Goal: Information Seeking & Learning: Compare options

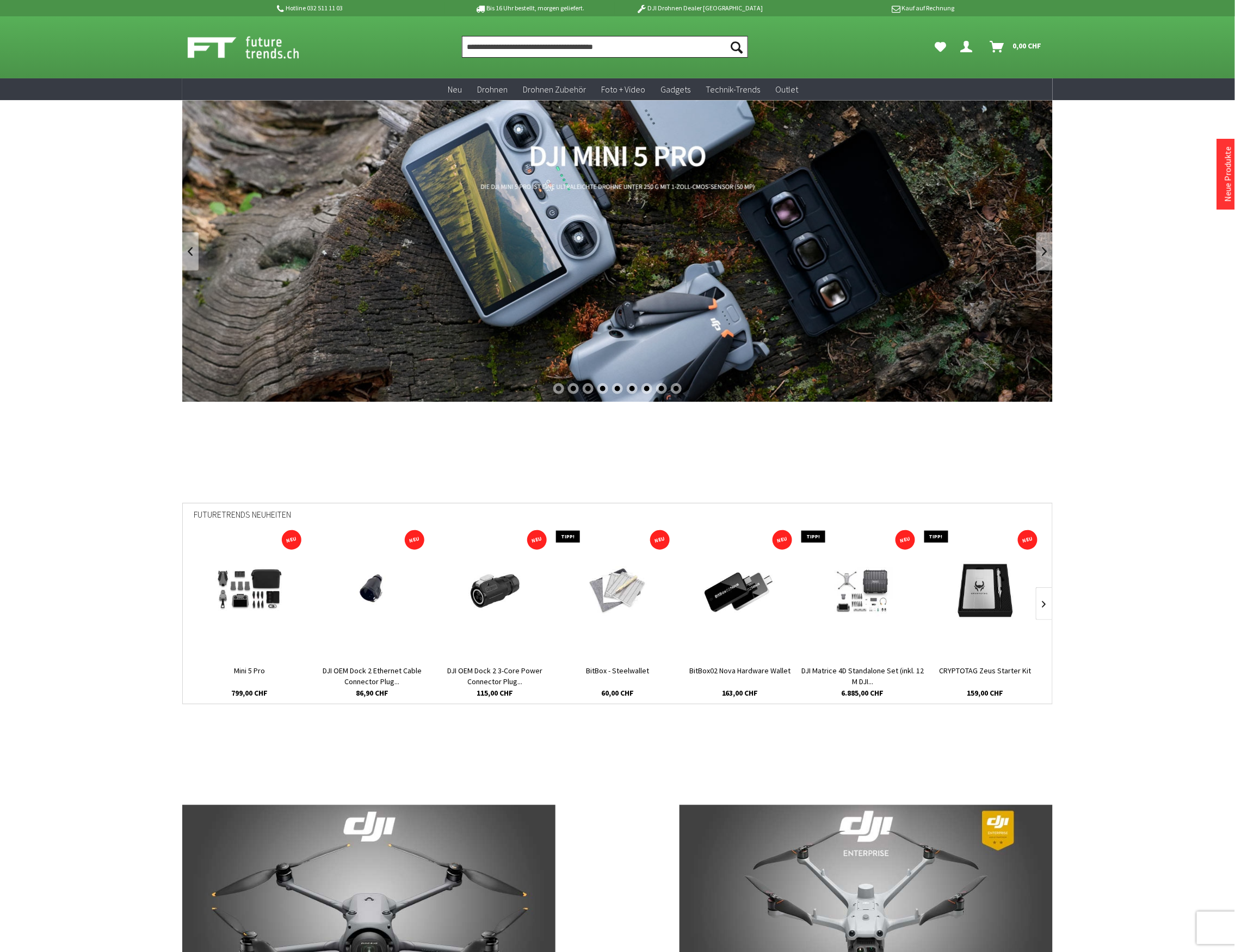
click at [530, 46] on input "Produkt, Marke, Kategorie, EAN, Artikelnummer…" at bounding box center [605, 47] width 286 height 22
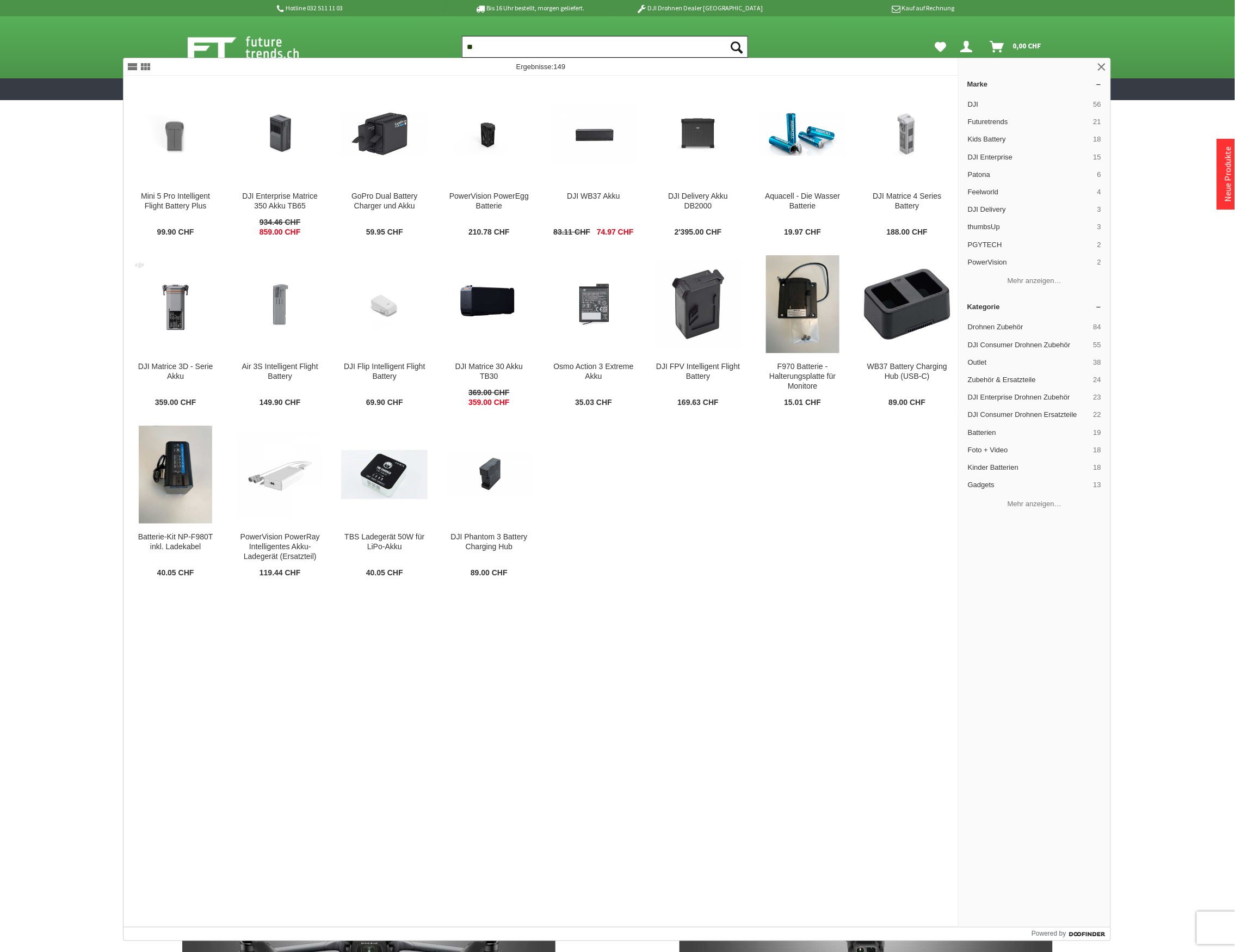
type input "*"
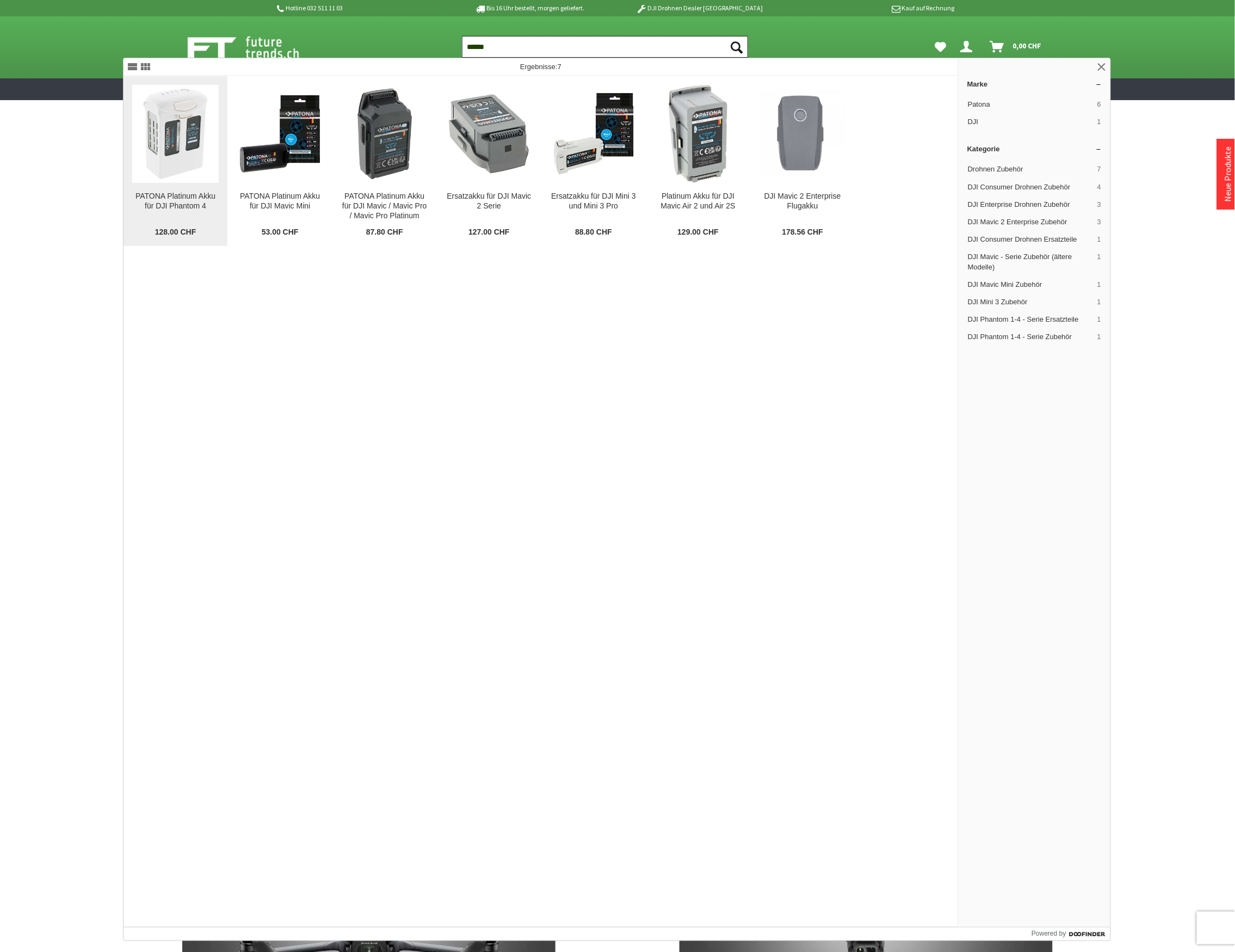
type input "******"
click at [188, 177] on img at bounding box center [175, 134] width 73 height 98
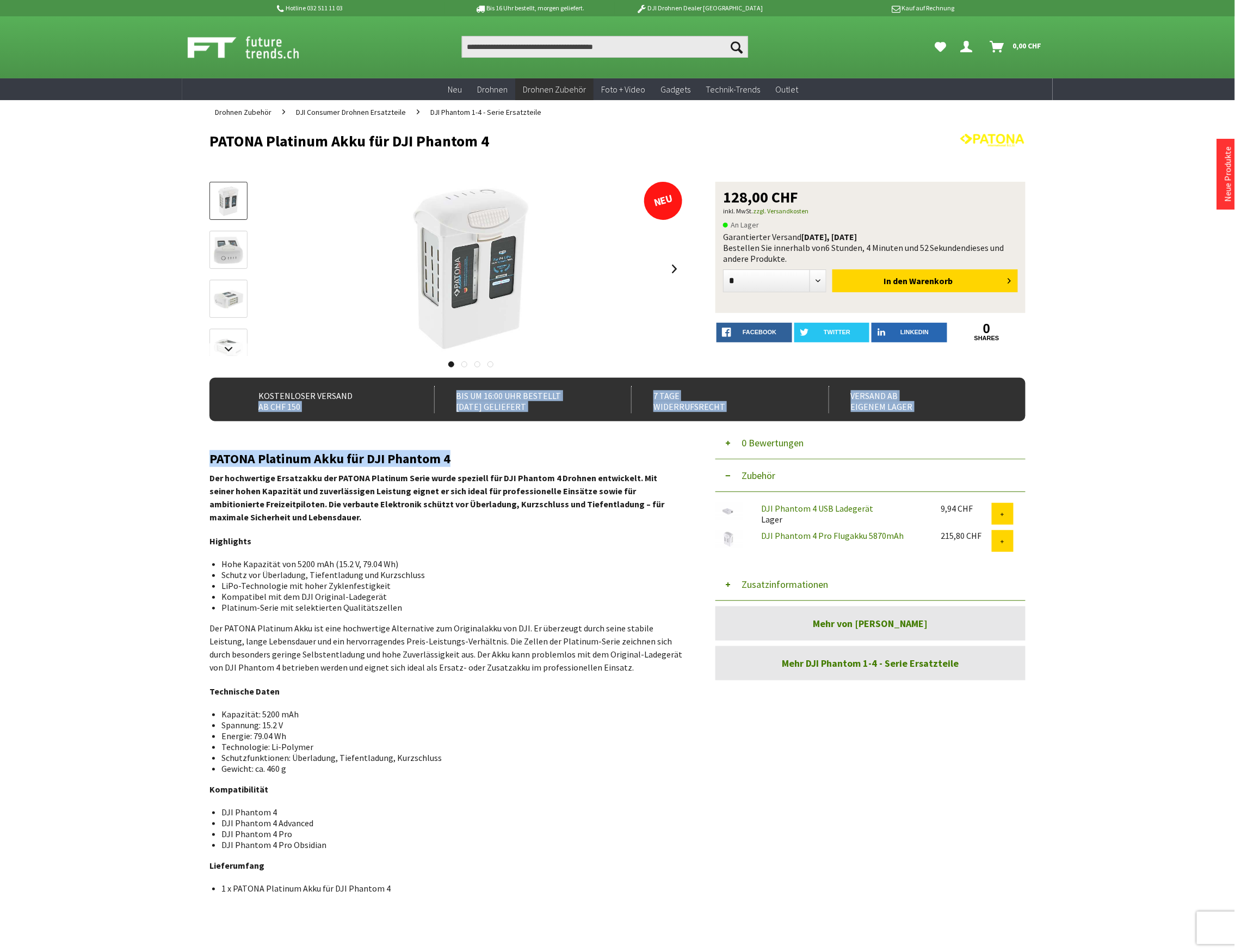
drag, startPoint x: 463, startPoint y: 457, endPoint x: 206, endPoint y: 461, distance: 257.0
click at [206, 461] on div "Menü schließen Kategorien Neu Drohnen Drohnen Zubehör DJI Enterprise Drohnen Zu…" at bounding box center [618, 526] width 871 height 805
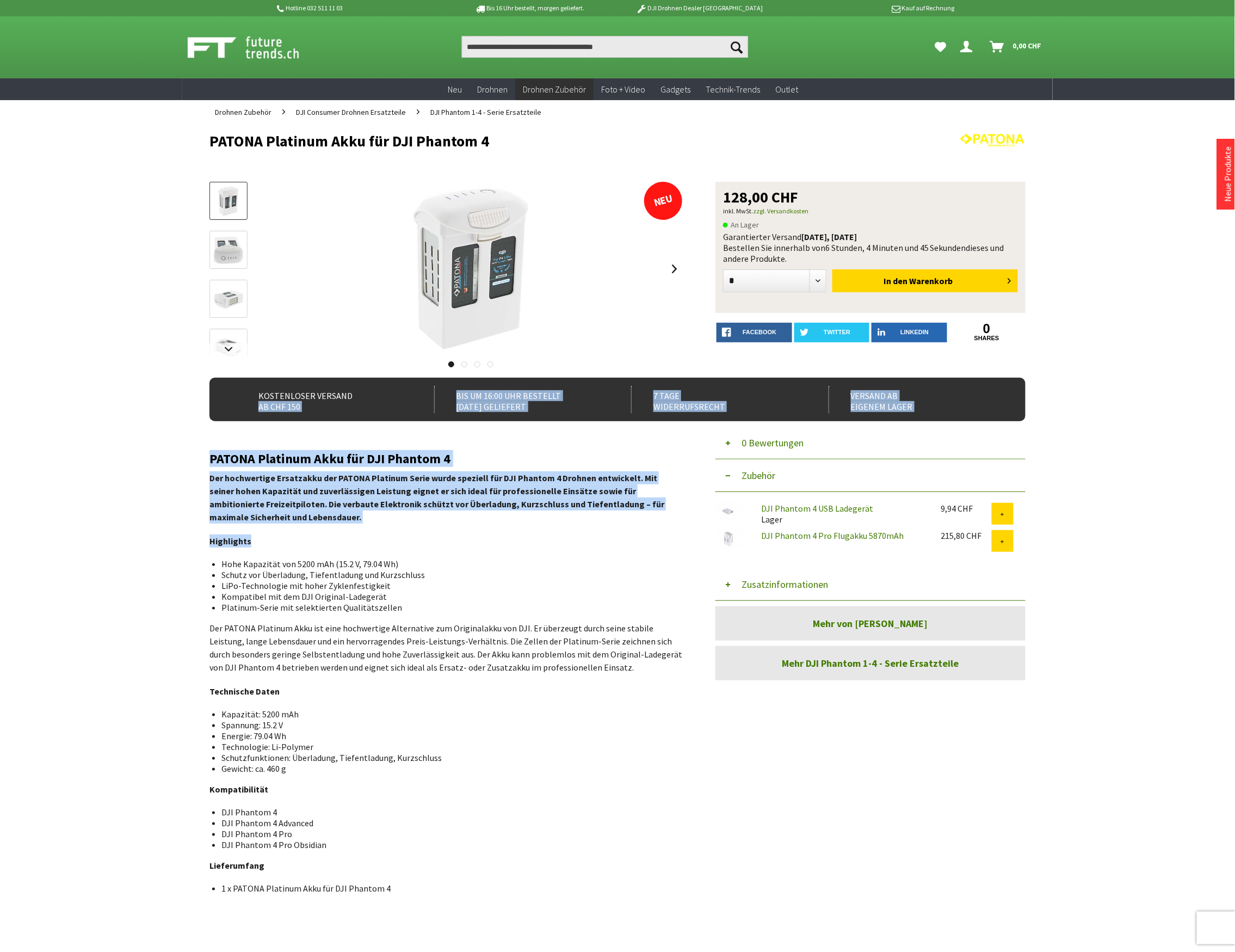
drag, startPoint x: 257, startPoint y: 543, endPoint x: 203, endPoint y: 457, distance: 101.5
click at [203, 457] on div "Menü schließen Kategorien Neu Drohnen Drohnen Zubehör DJI Enterprise Drohnen Zu…" at bounding box center [618, 526] width 871 height 805
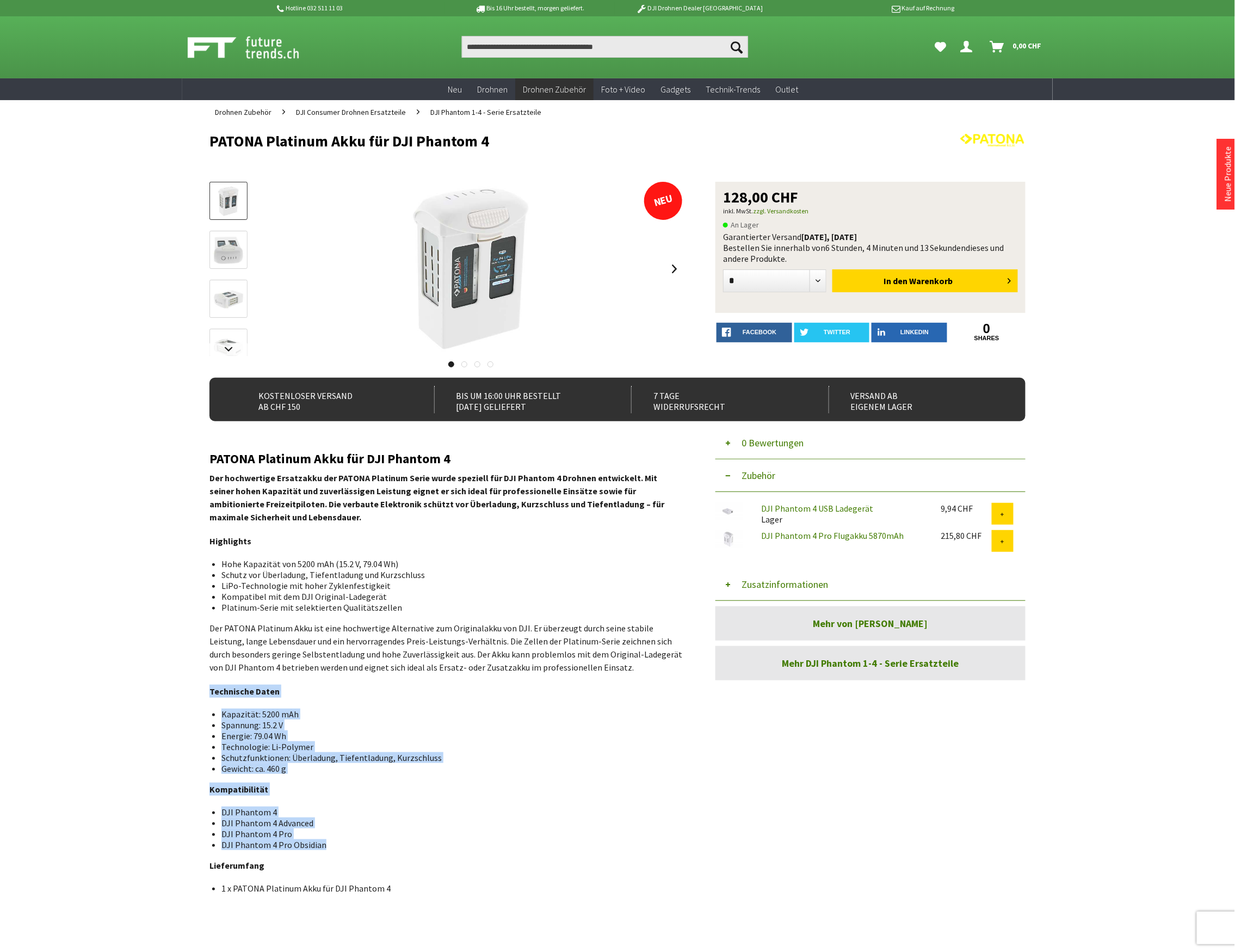
drag, startPoint x: 321, startPoint y: 844, endPoint x: 209, endPoint y: 694, distance: 187.2
click at [209, 694] on div "PATONA Platinum Akku für DJI Phantom 4 Der hochwertige Ersatzakku der PATONA Pl…" at bounding box center [446, 672] width 474 height 442
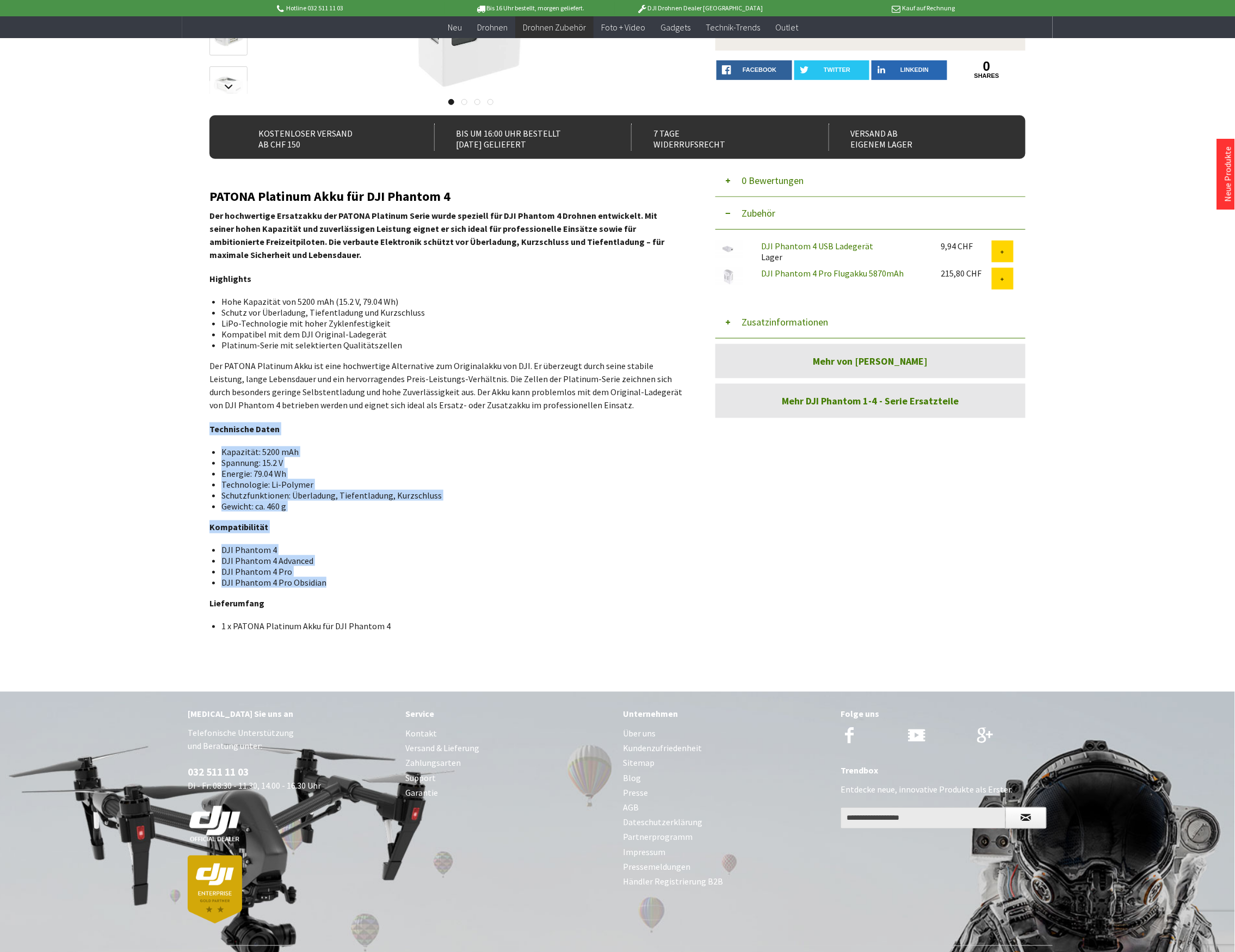
scroll to position [218, 0]
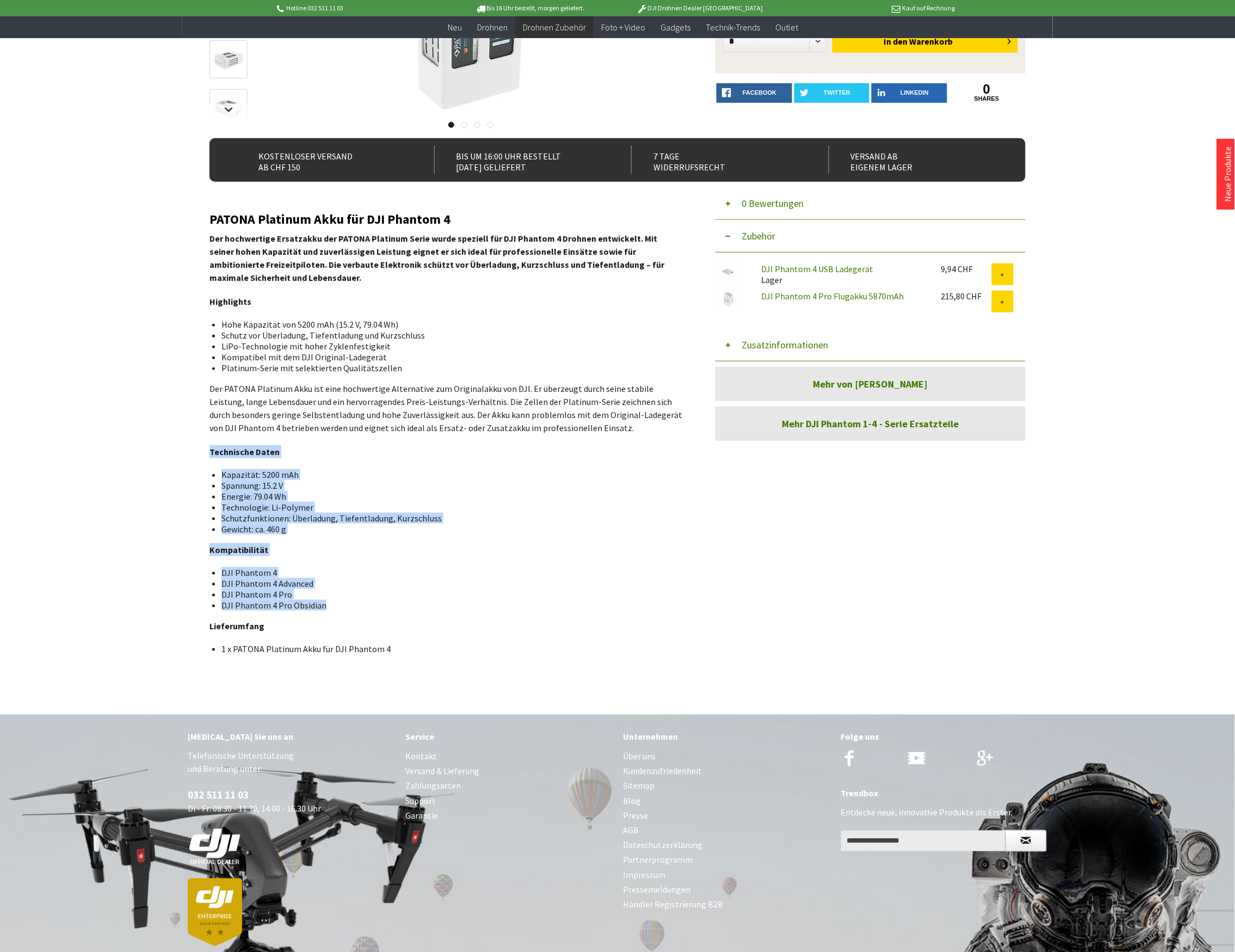
click at [360, 599] on li "DJI Phantom 4 Pro" at bounding box center [447, 594] width 453 height 11
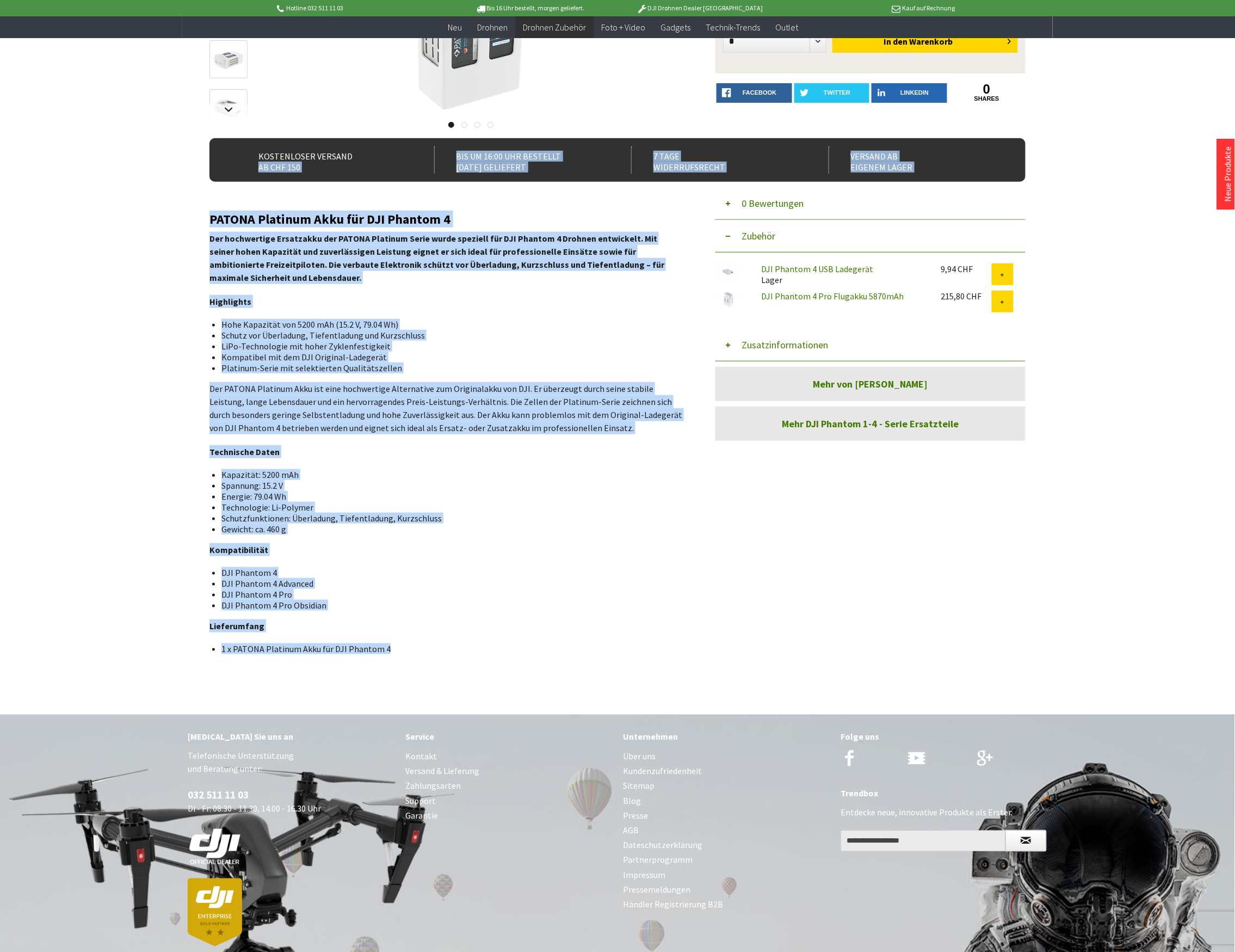
drag, startPoint x: 401, startPoint y: 650, endPoint x: 374, endPoint y: 573, distance: 81.6
click at [205, 220] on div "Menü schließen Kategorien Neu Drohnen Drohnen Zubehör DJI Enterprise Drohnen Zu…" at bounding box center [618, 287] width 871 height 805
click at [382, 635] on div "PATONA Platinum Akku für DJI Phantom 4 Der hochwertige Ersatzakku der PATONA Pl…" at bounding box center [446, 434] width 474 height 442
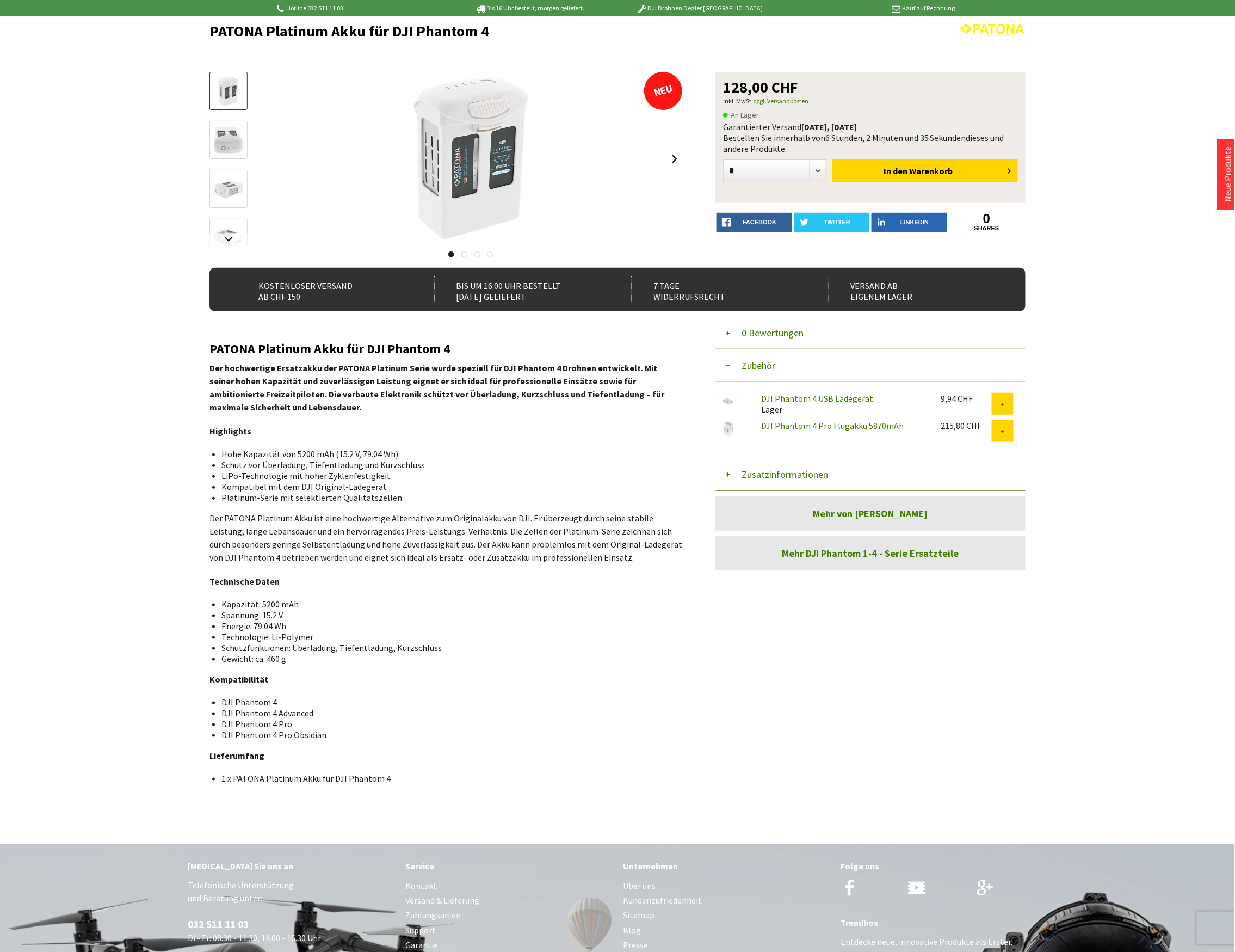
scroll to position [0, 0]
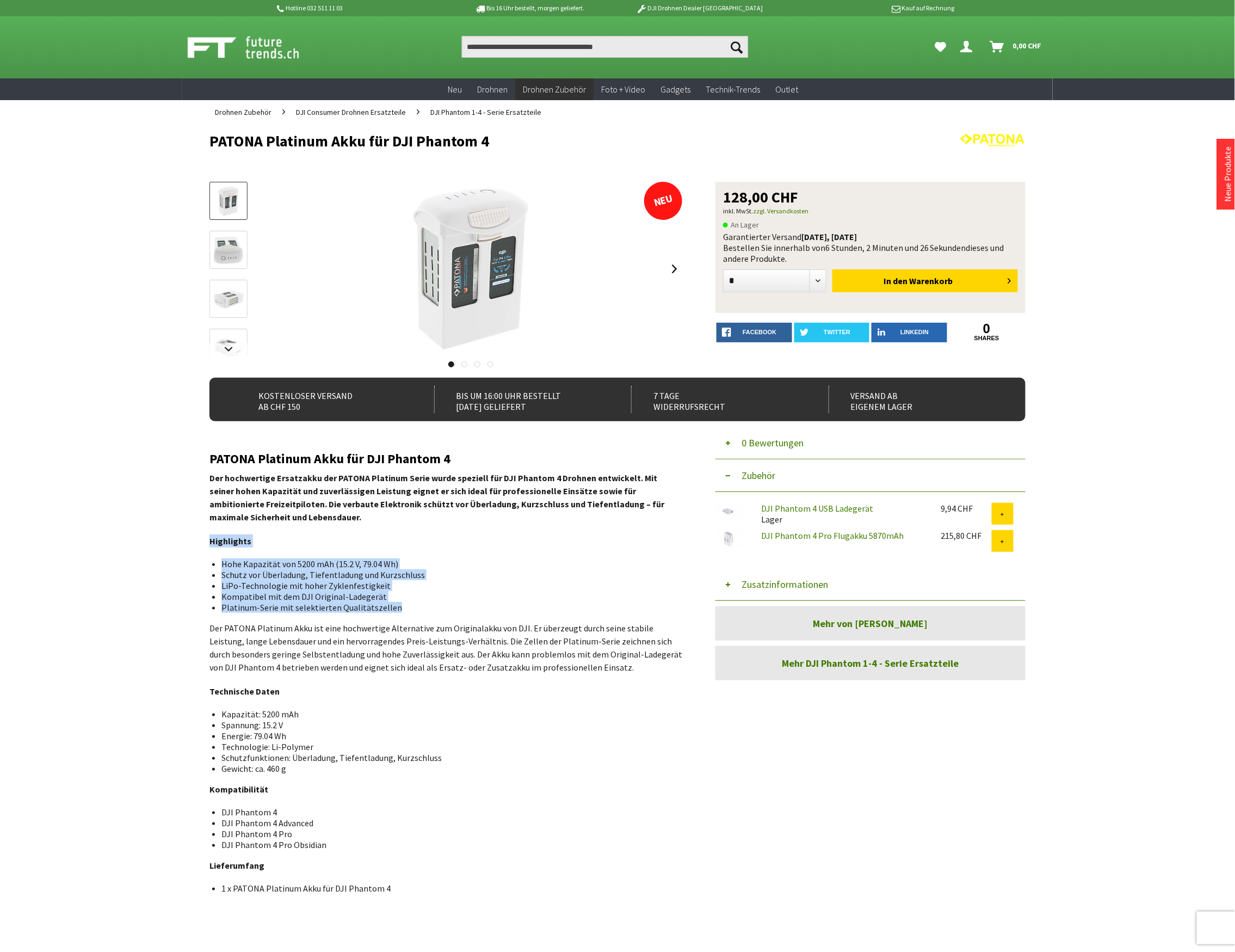
drag, startPoint x: 392, startPoint y: 611, endPoint x: 209, endPoint y: 536, distance: 197.8
click at [209, 536] on div "PATONA Platinum Akku für DJI Phantom 4 Der hochwertige Ersatzakku der PATONA Pl…" at bounding box center [446, 672] width 474 height 442
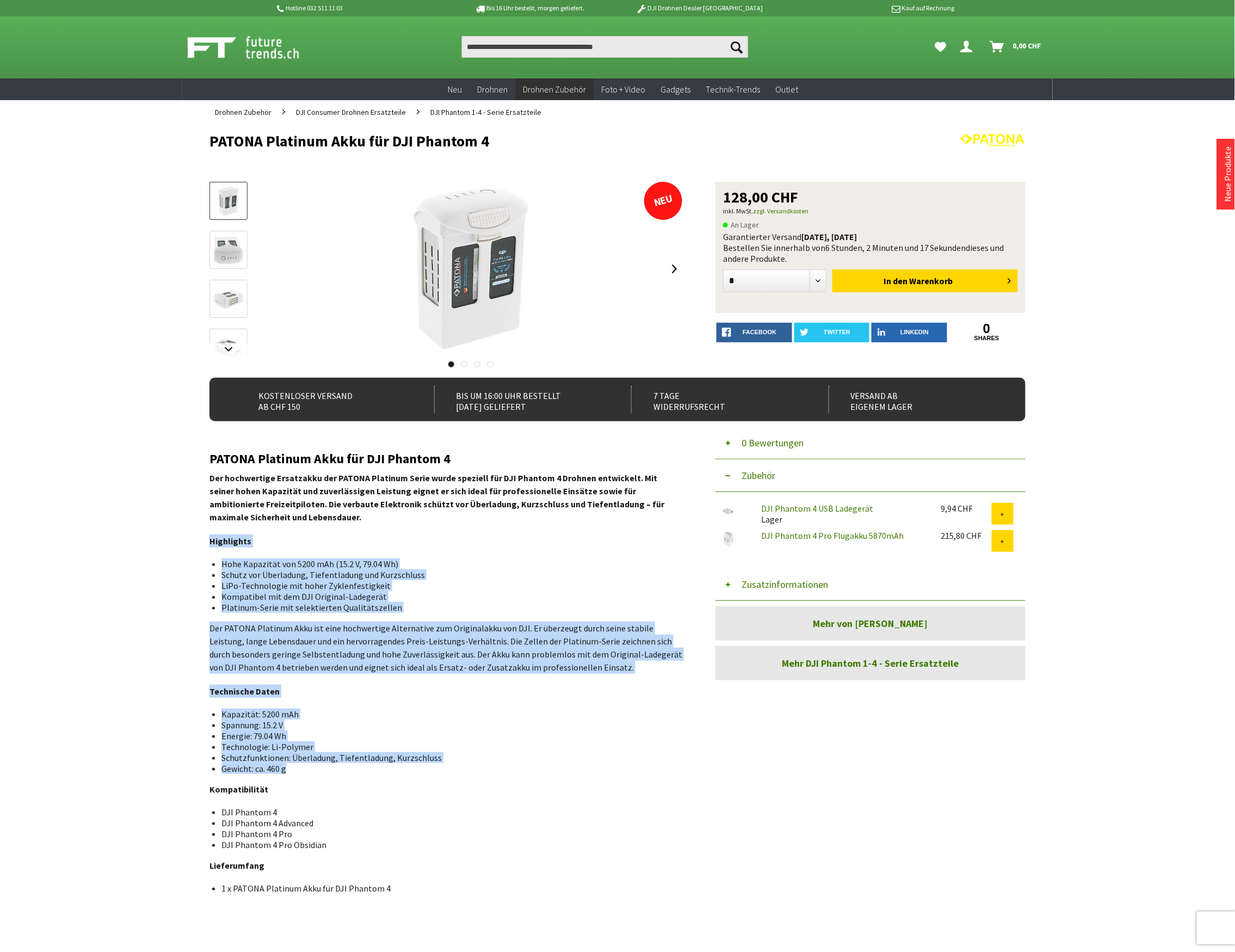
drag, startPoint x: 290, startPoint y: 771, endPoint x: 211, endPoint y: 540, distance: 244.1
click at [211, 540] on div "PATONA Platinum Akku für DJI Phantom 4 Der hochwertige Ersatzakku der PATONA Pl…" at bounding box center [446, 672] width 474 height 442
click at [822, 281] on select "* * * * * * * * * ** ** ** ** ** ** ** ** ** ** **" at bounding box center [775, 280] width 103 height 23
select select "**"
click at [723, 269] on select "* * * * * * * * * ** ** ** ** ** ** ** ** ** ** **" at bounding box center [775, 280] width 103 height 23
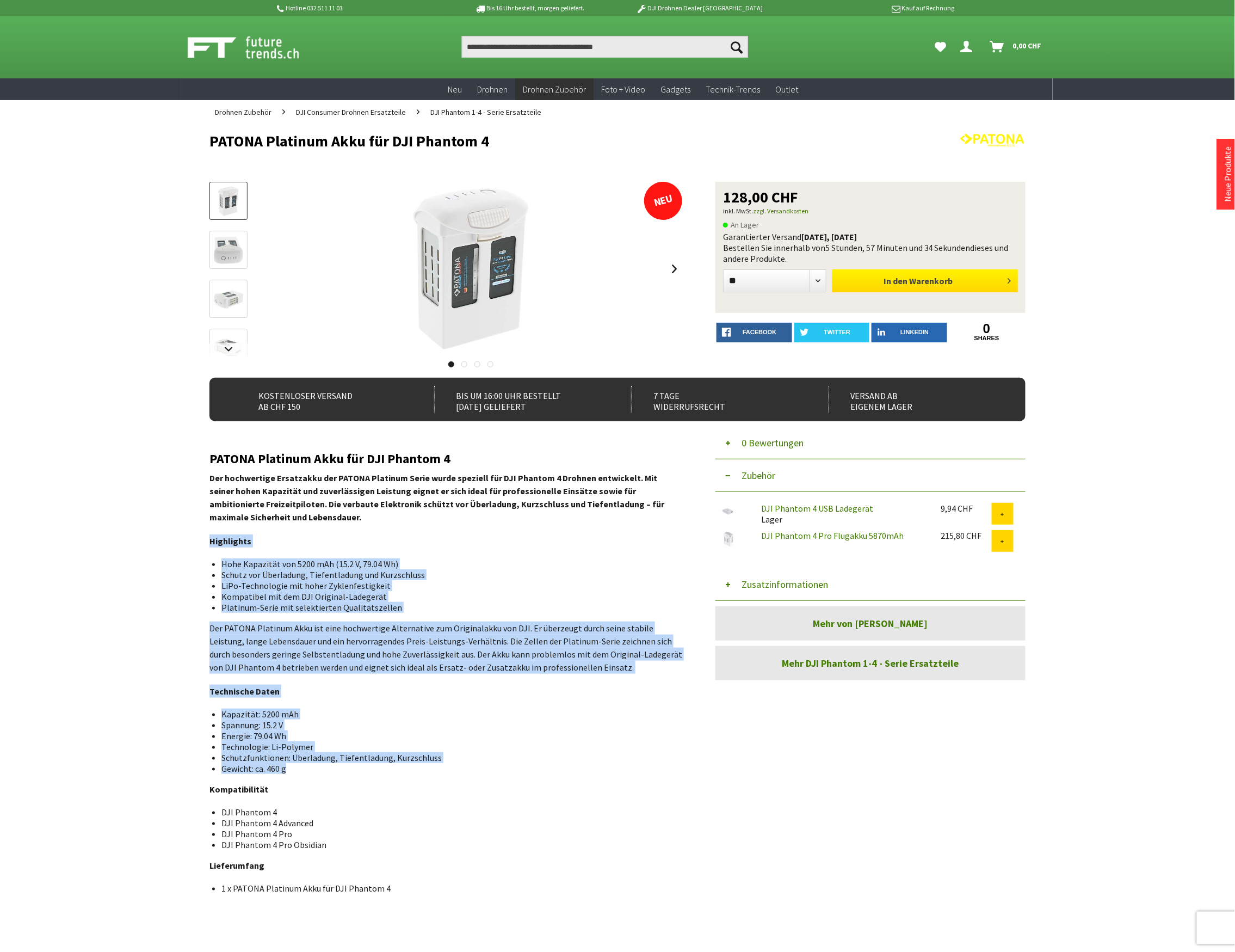
click at [919, 281] on span "Warenkorb" at bounding box center [931, 280] width 43 height 11
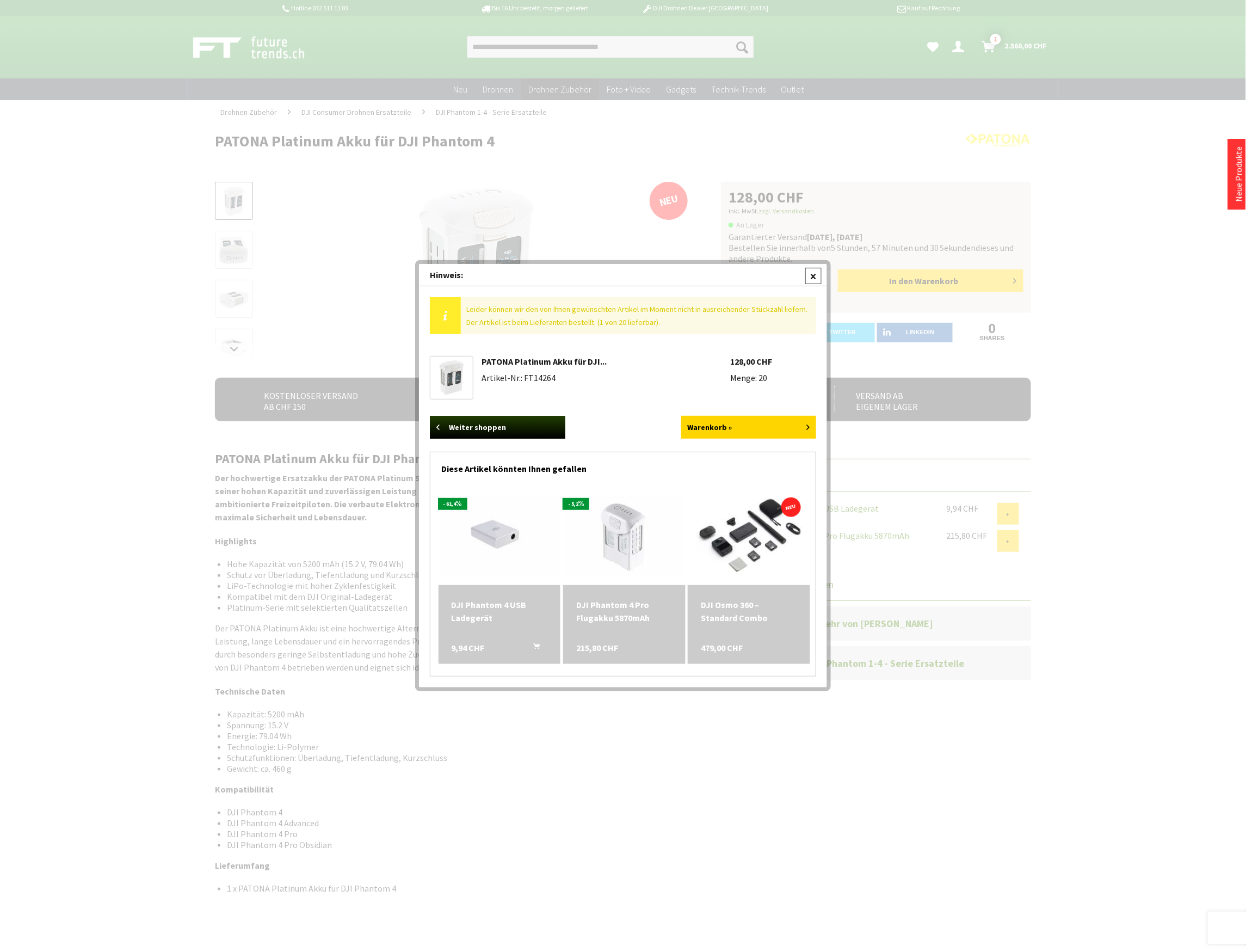
click at [815, 280] on div at bounding box center [813, 275] width 16 height 16
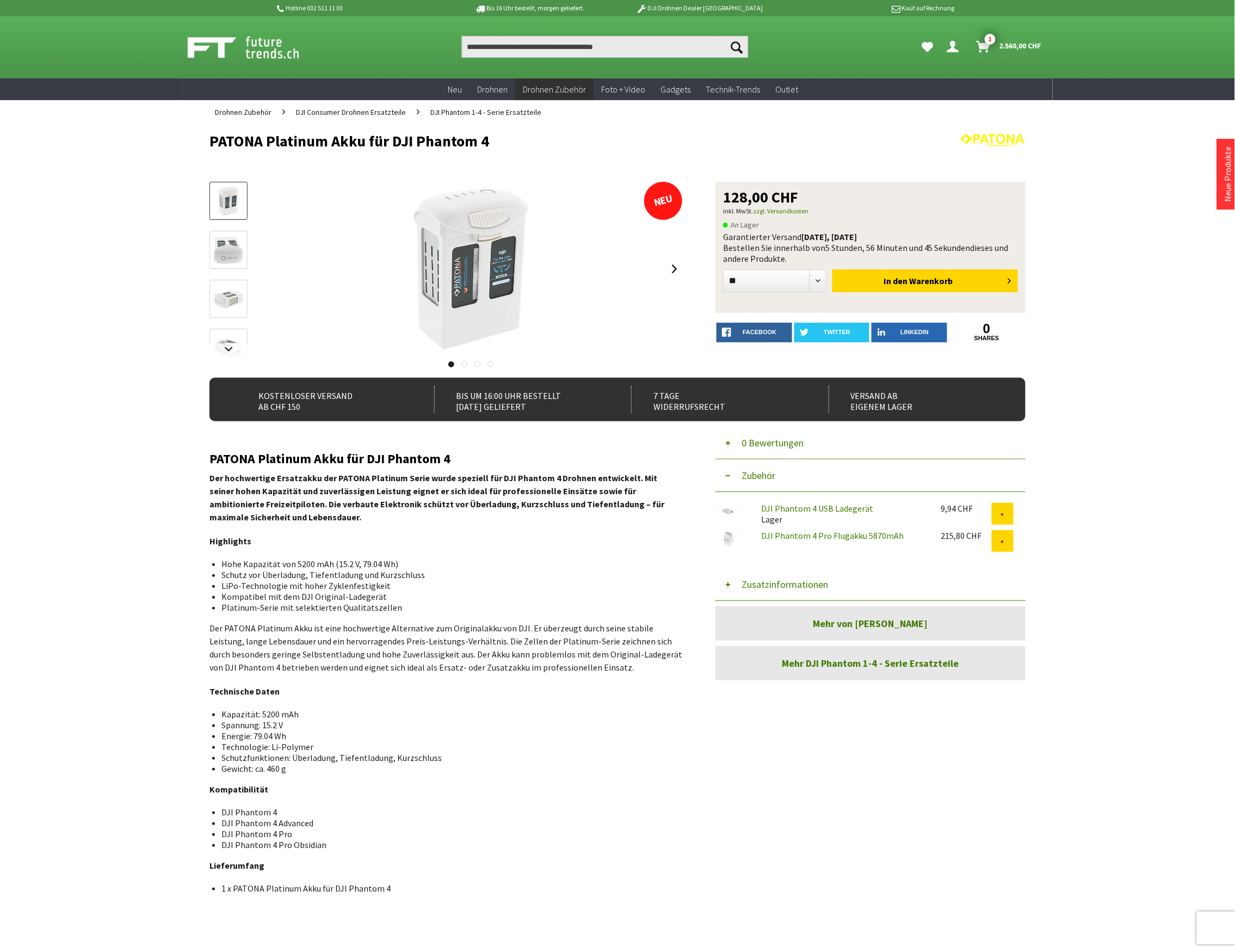
click at [791, 584] on button "Zusatzinformationen" at bounding box center [871, 584] width 310 height 33
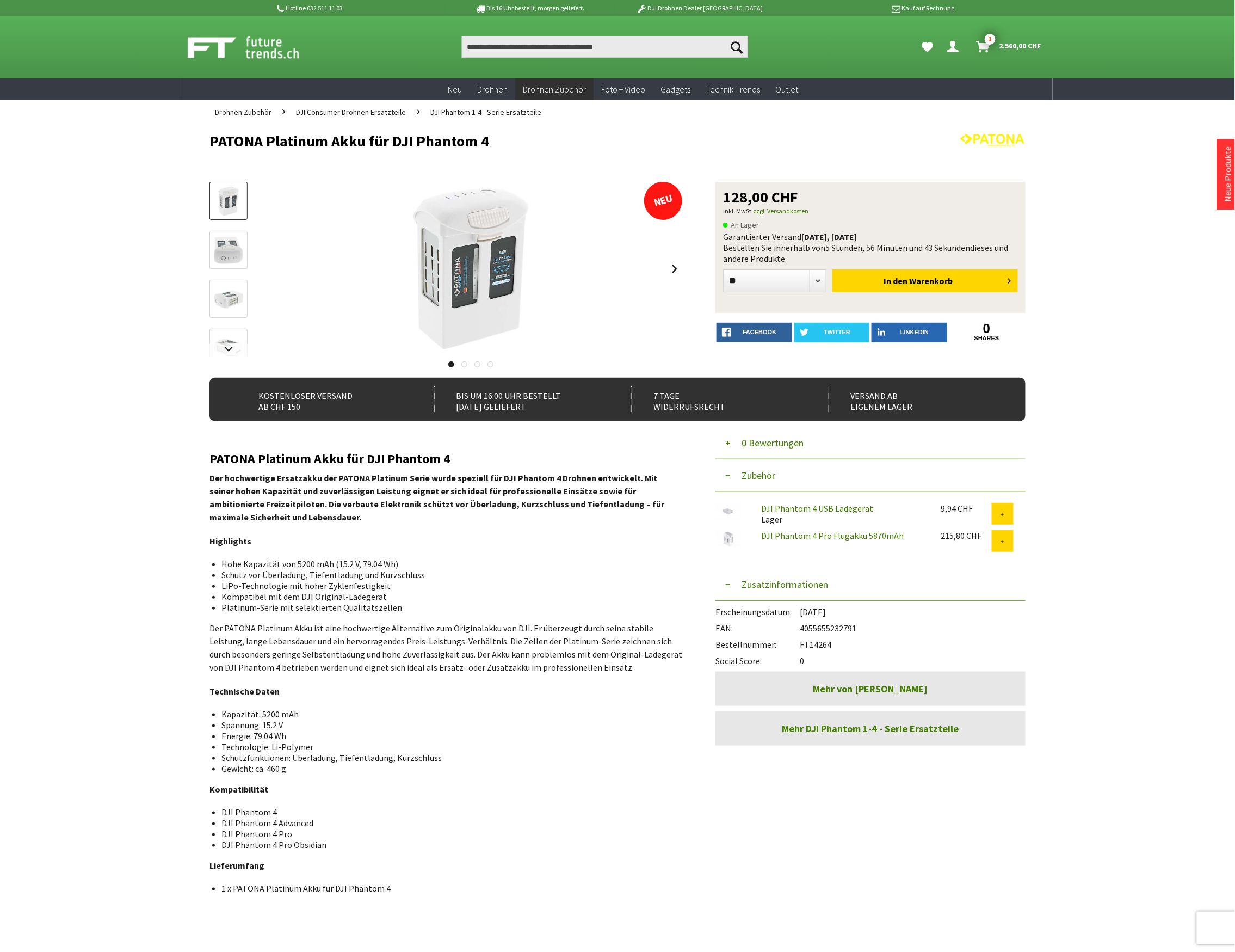
drag, startPoint x: 834, startPoint y: 643, endPoint x: 802, endPoint y: 643, distance: 32.0
click at [802, 643] on div "Bestellnummer: FT14264" at bounding box center [871, 641] width 310 height 16
copy div "FT14264"
click at [496, 40] on input "Produkt, Marke, Kategorie, EAN, Artikelnummer…" at bounding box center [605, 47] width 286 height 22
paste input "**********"
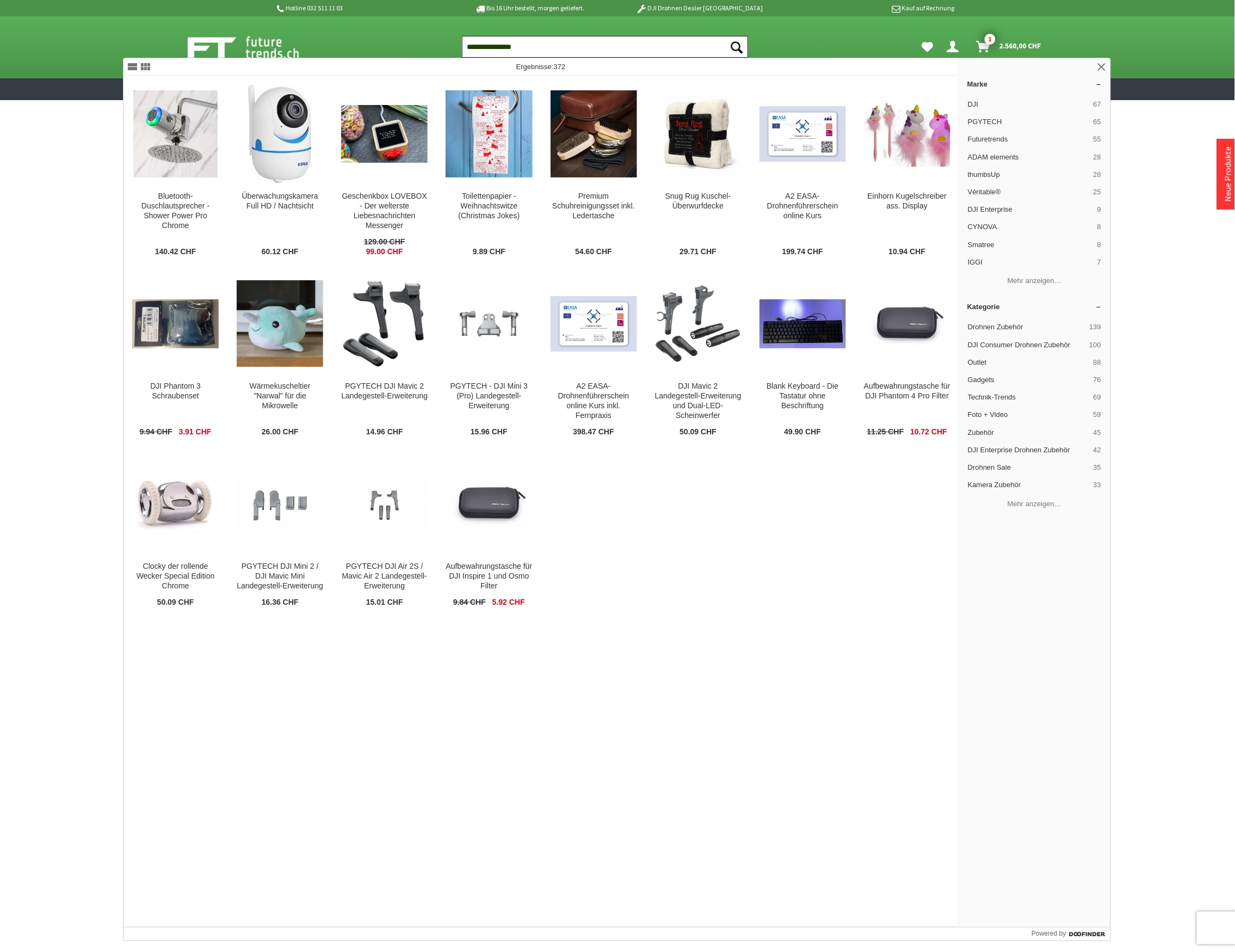
drag, startPoint x: 534, startPoint y: 51, endPoint x: 429, endPoint y: 66, distance: 106.1
click at [429, 66] on body "**********" at bounding box center [618, 639] width 1235 height 1278
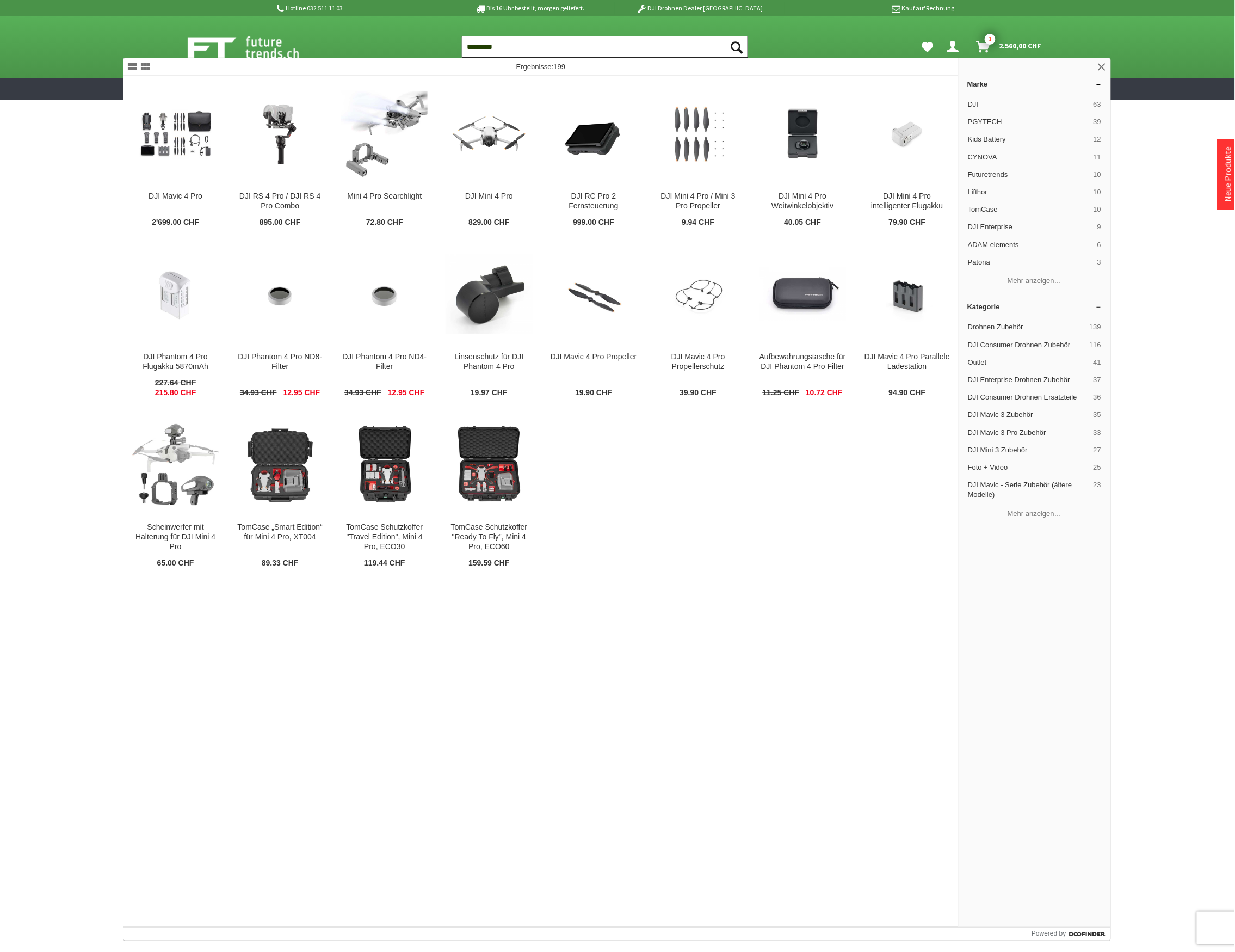
click at [475, 45] on input "*********" at bounding box center [605, 47] width 286 height 22
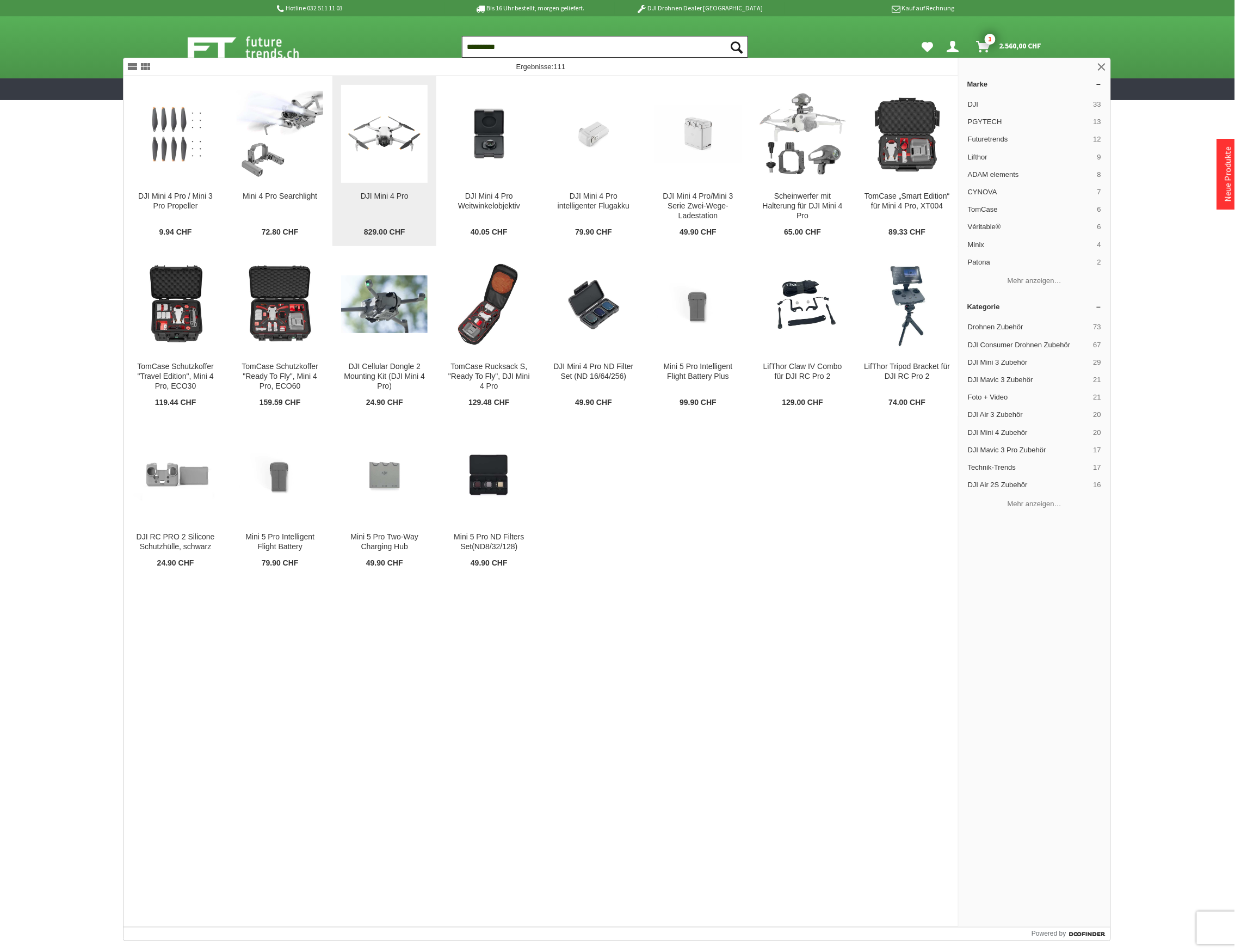
type input "**********"
click at [404, 173] on img at bounding box center [385, 134] width 86 height 86
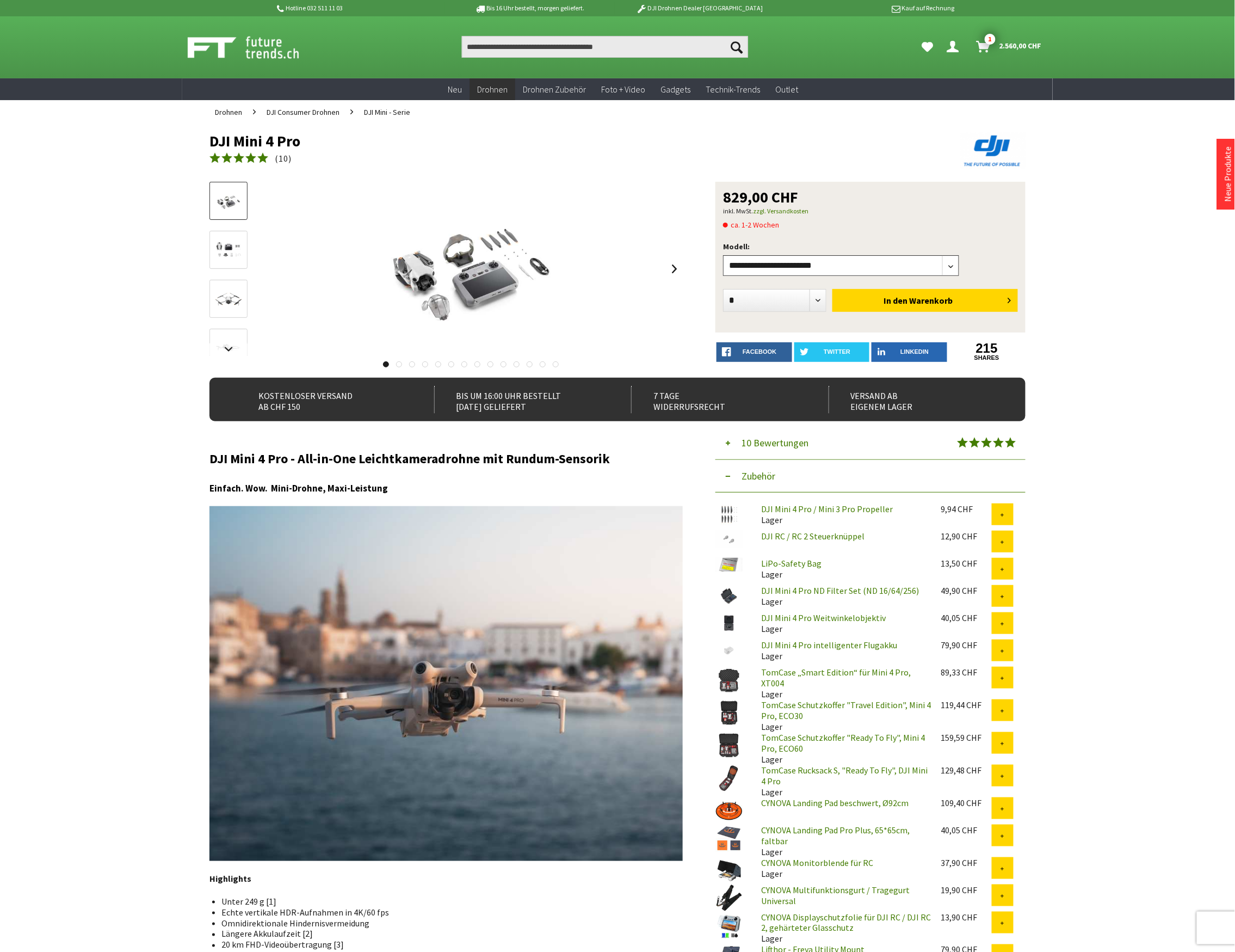
click at [948, 271] on select"] "**********" at bounding box center [841, 265] width 236 height 20
select select"] "***"
click at [723, 255] on select"] "**********" at bounding box center [841, 265] width 236 height 20
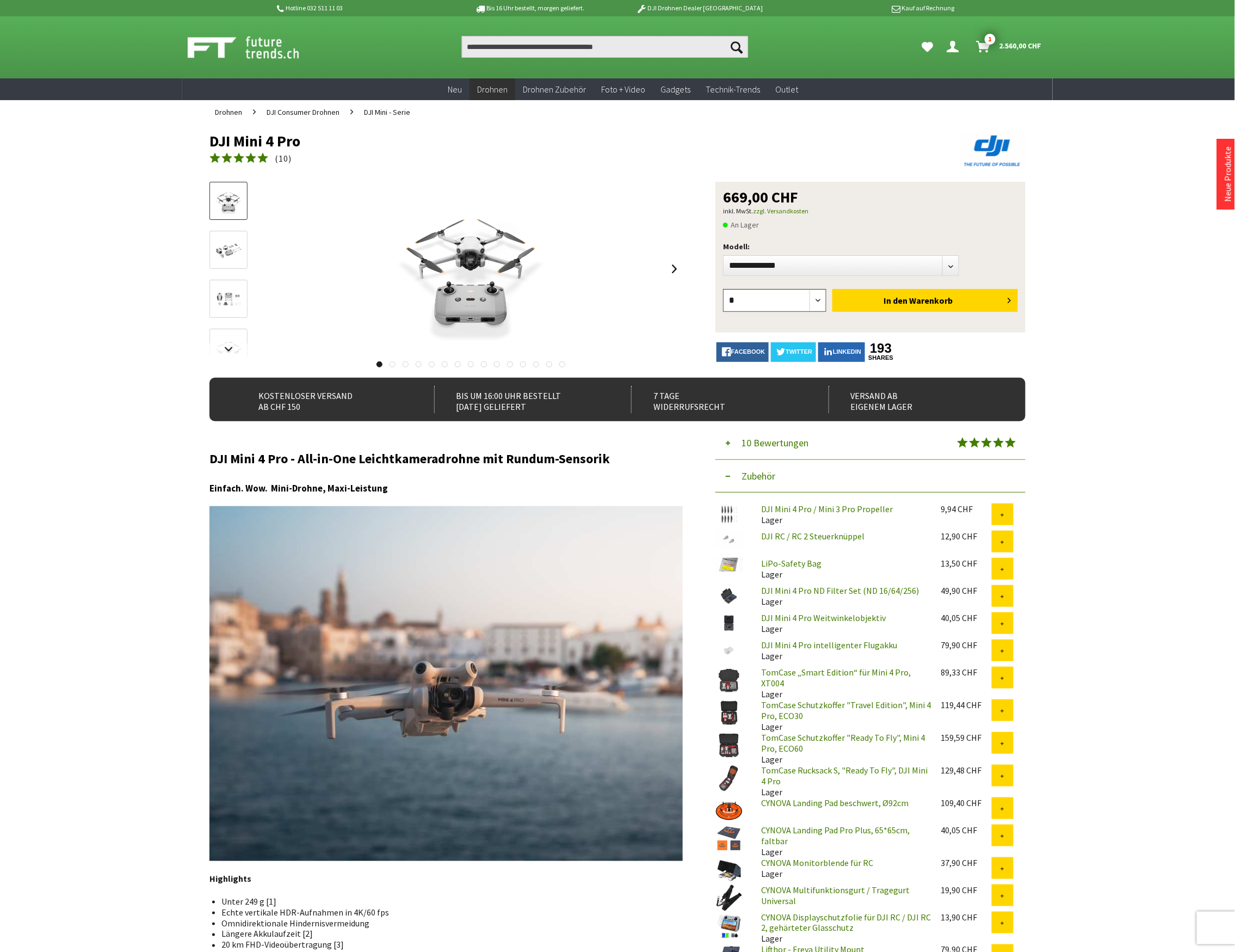
click at [817, 301] on select "*" at bounding box center [775, 300] width 103 height 23
click at [815, 307] on select "*" at bounding box center [775, 300] width 103 height 23
click at [950, 263] on select"] "**********" at bounding box center [841, 265] width 236 height 20
click at [957, 267] on select"] "**********" at bounding box center [841, 265] width 236 height 20
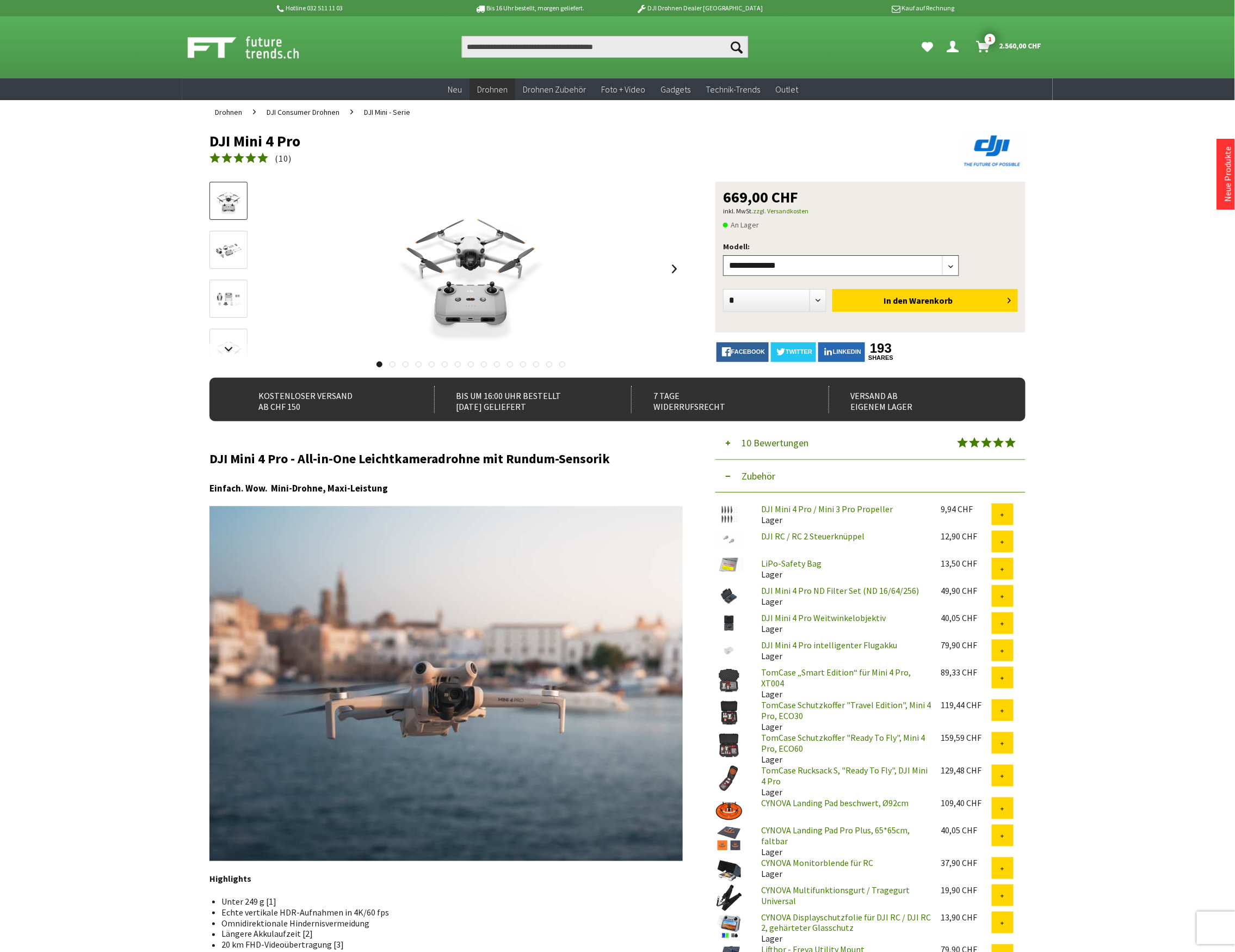
click at [957, 267] on select"] "**********" at bounding box center [841, 265] width 236 height 20
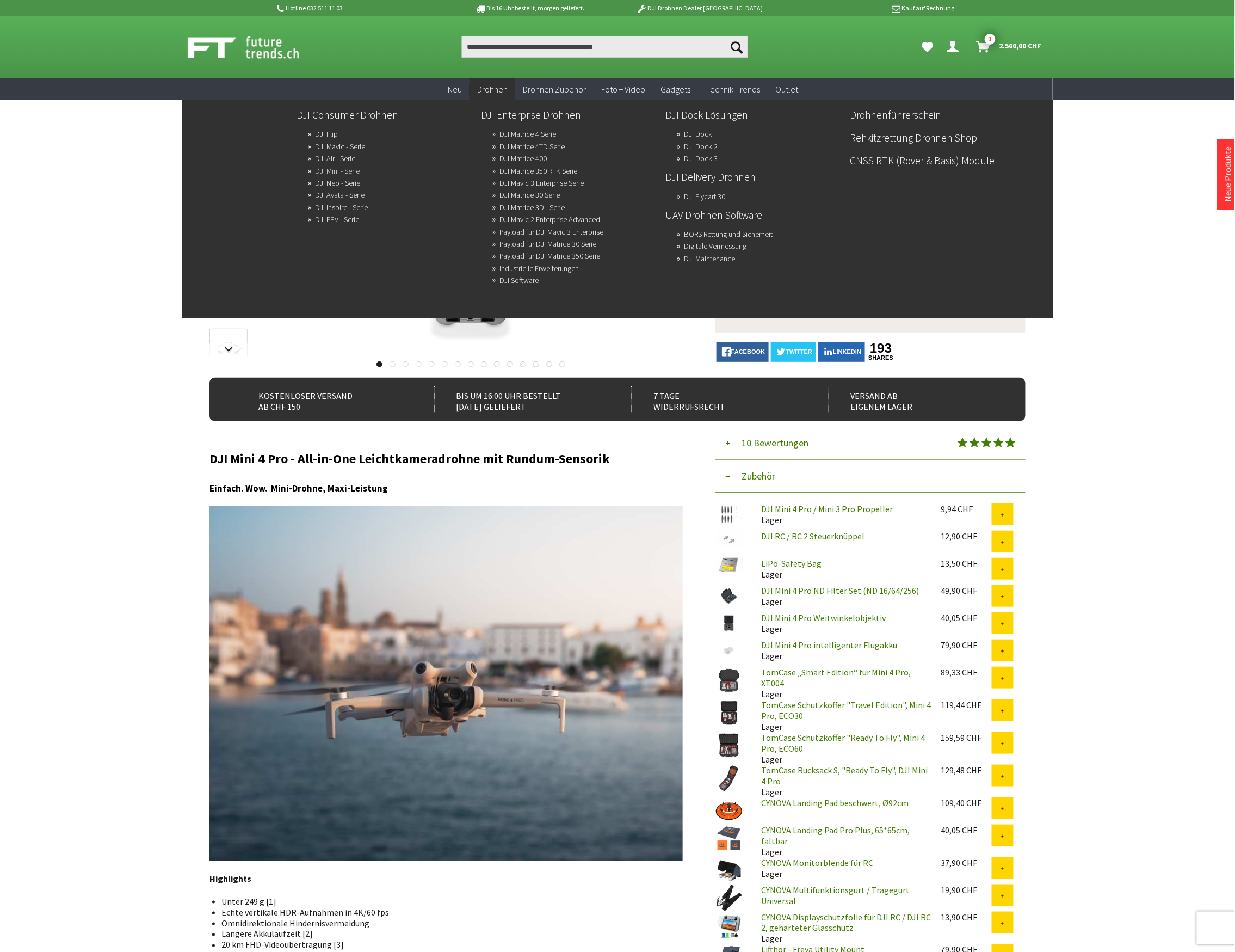
click at [335, 170] on link "DJI Mini - Serie" at bounding box center [337, 171] width 45 height 15
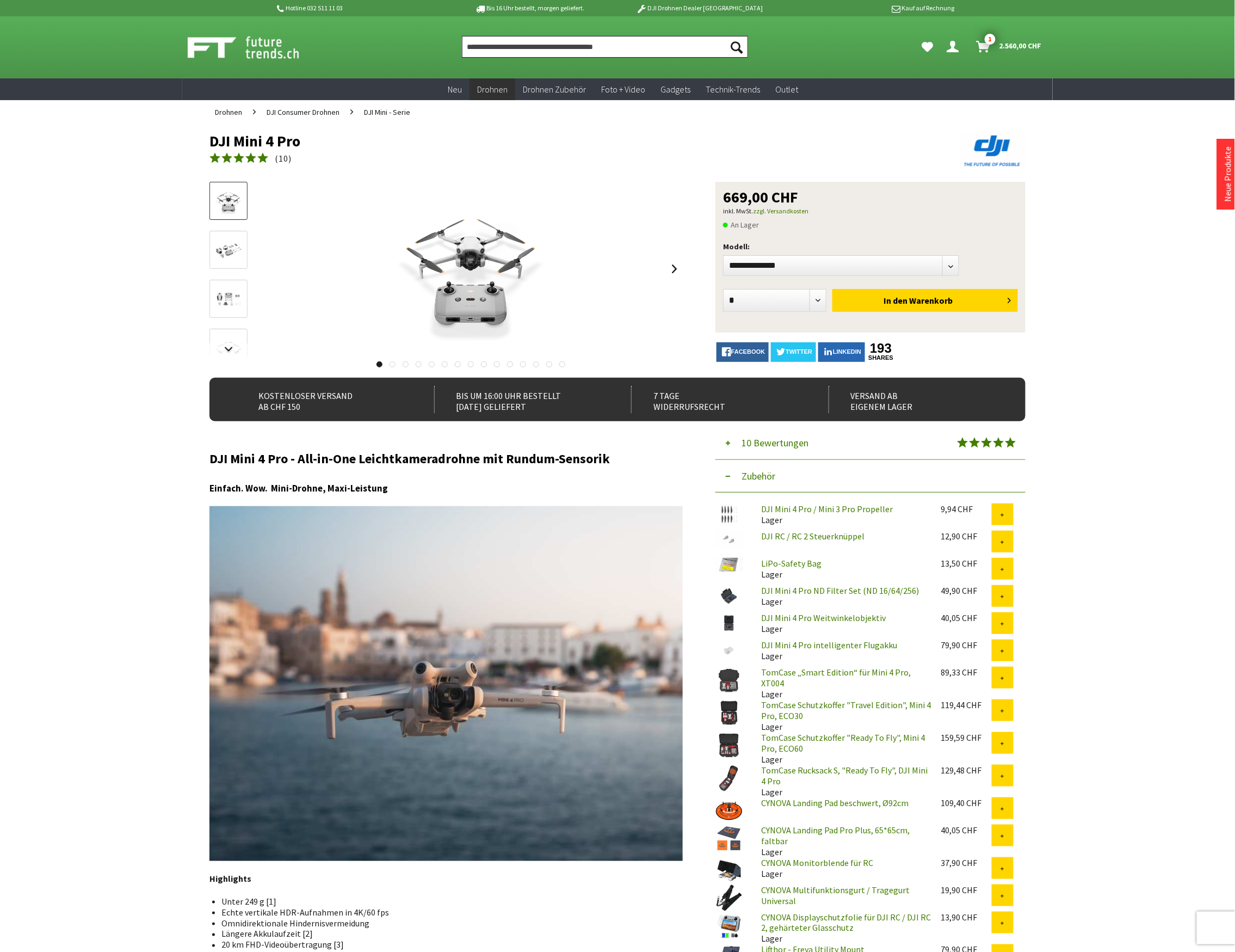
click at [540, 43] on input "Produkt, Marke, Kategorie, EAN, Artikelnummer…" at bounding box center [605, 47] width 286 height 22
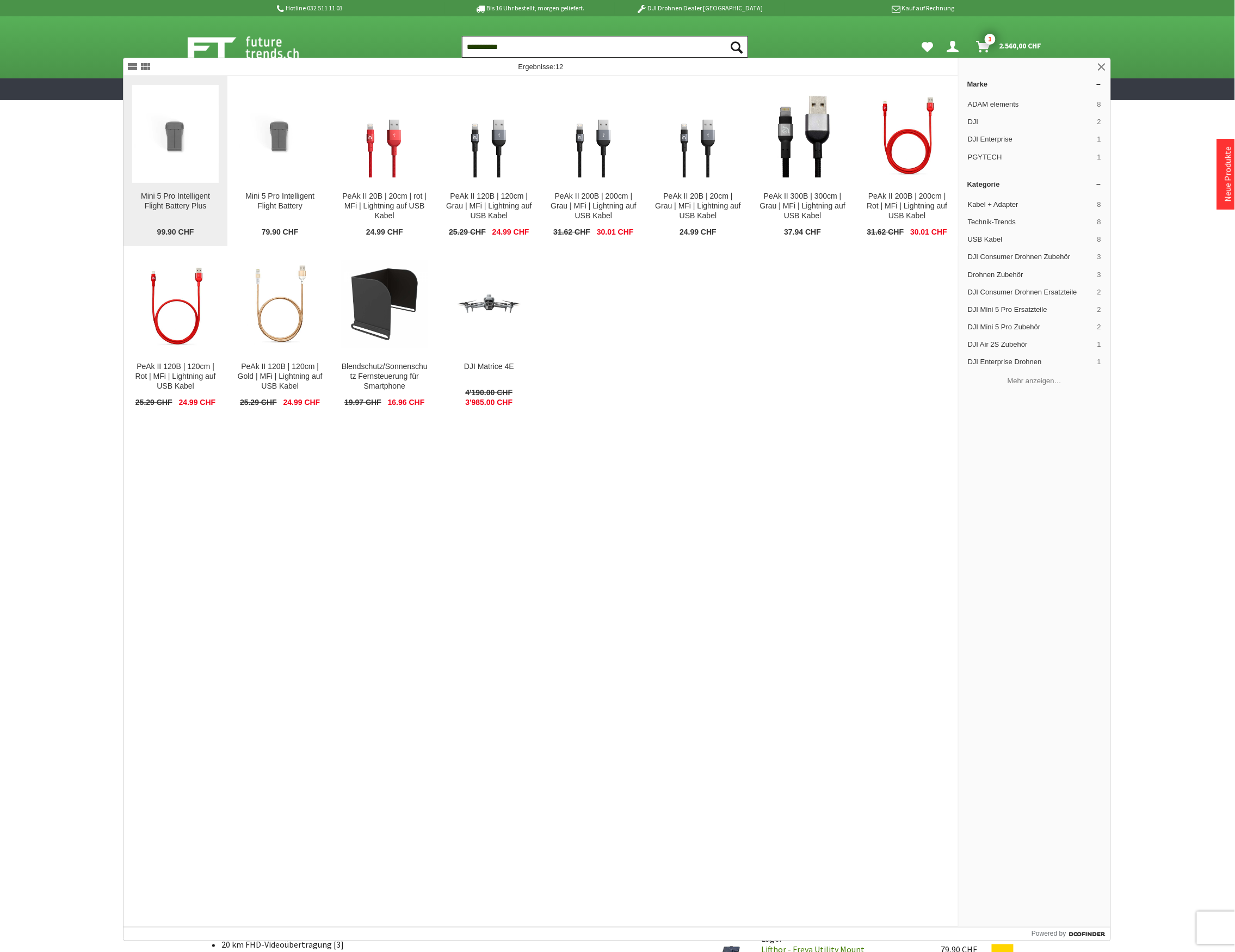
type input "**********"
click at [196, 154] on img at bounding box center [175, 134] width 86 height 58
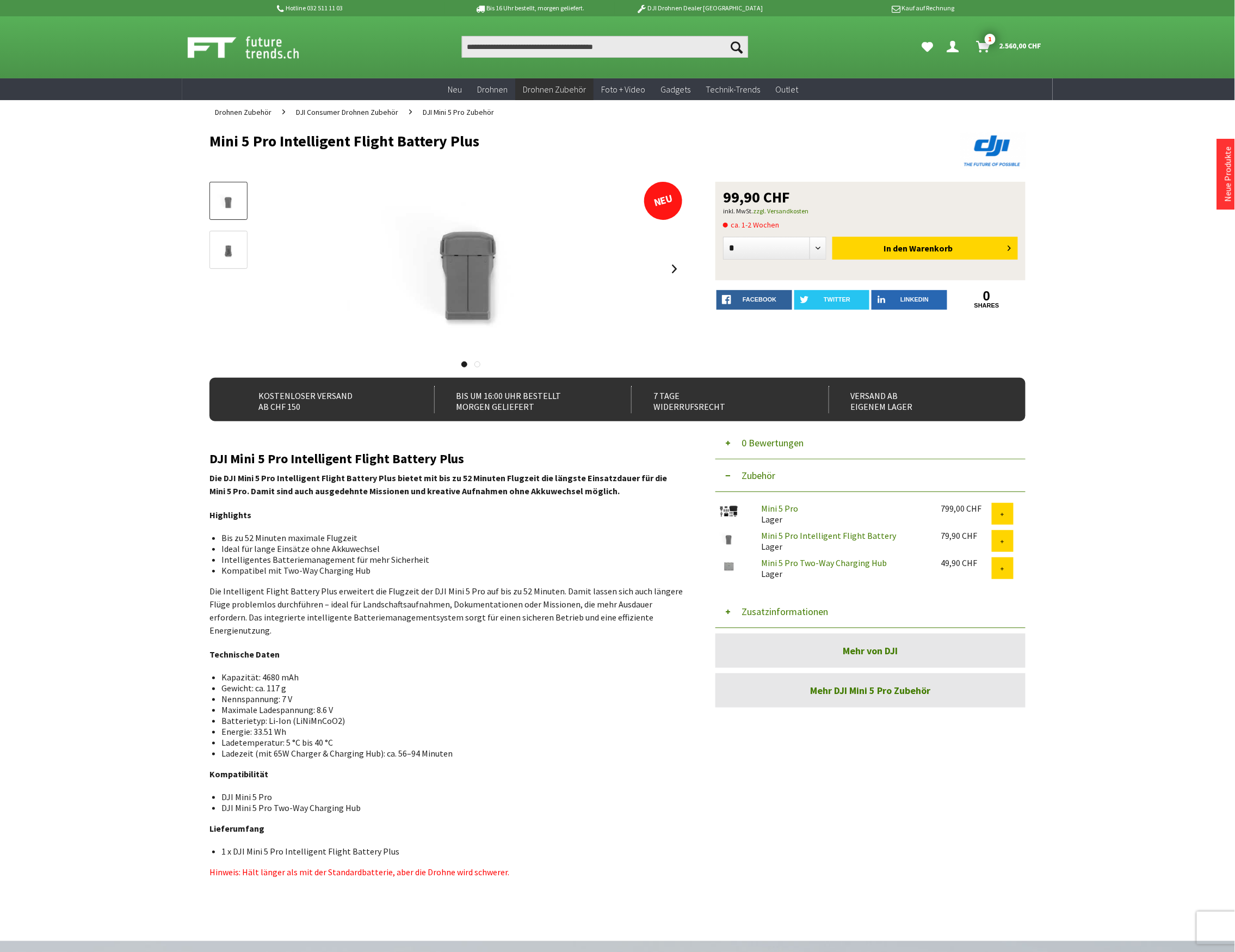
click at [789, 511] on link "Mini 5 Pro" at bounding box center [780, 508] width 37 height 11
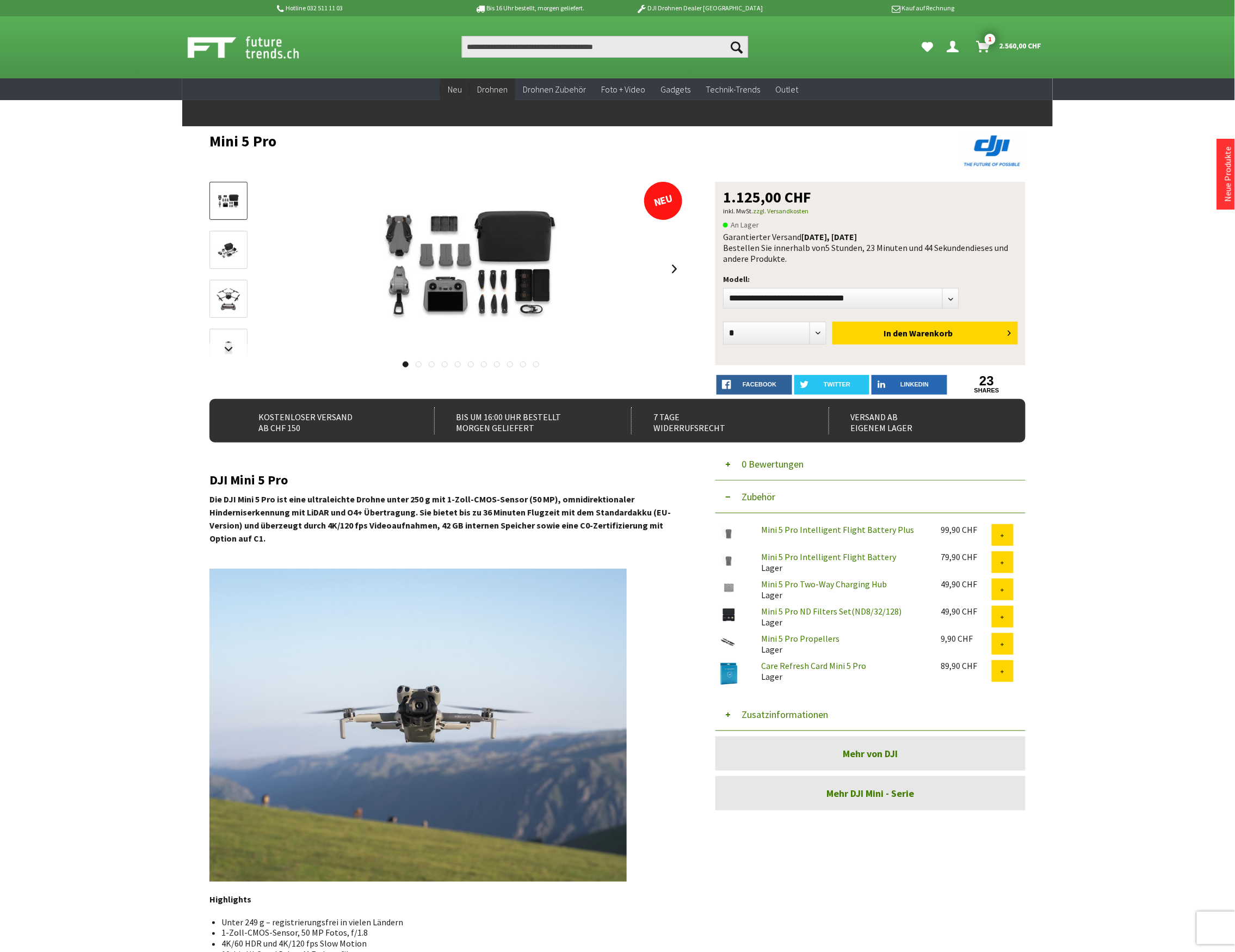
click at [456, 90] on span "Neu" at bounding box center [455, 89] width 14 height 11
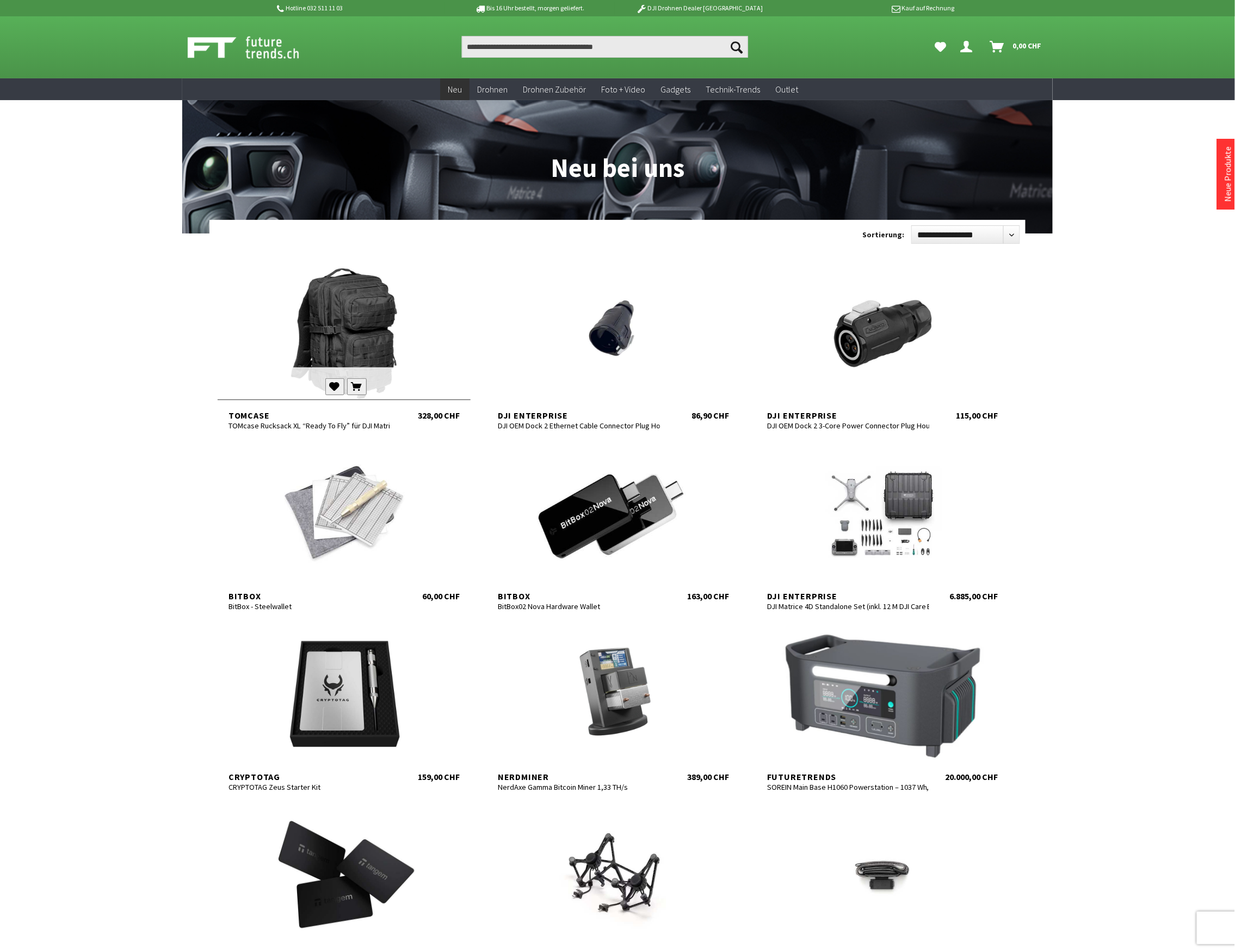
click at [369, 320] on div at bounding box center [344, 334] width 253 height 130
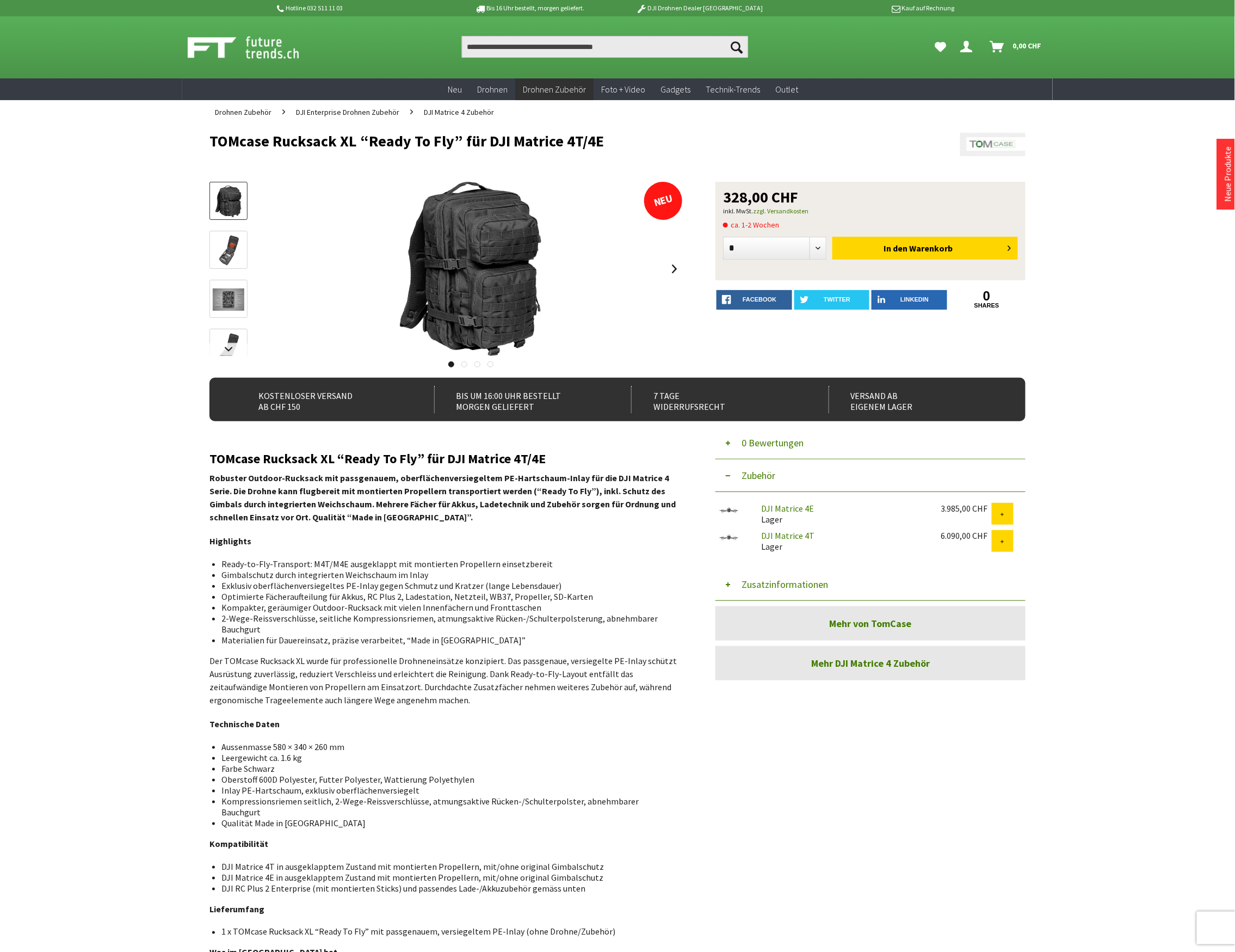
click at [783, 588] on button "Zusatzinformationen" at bounding box center [871, 584] width 310 height 33
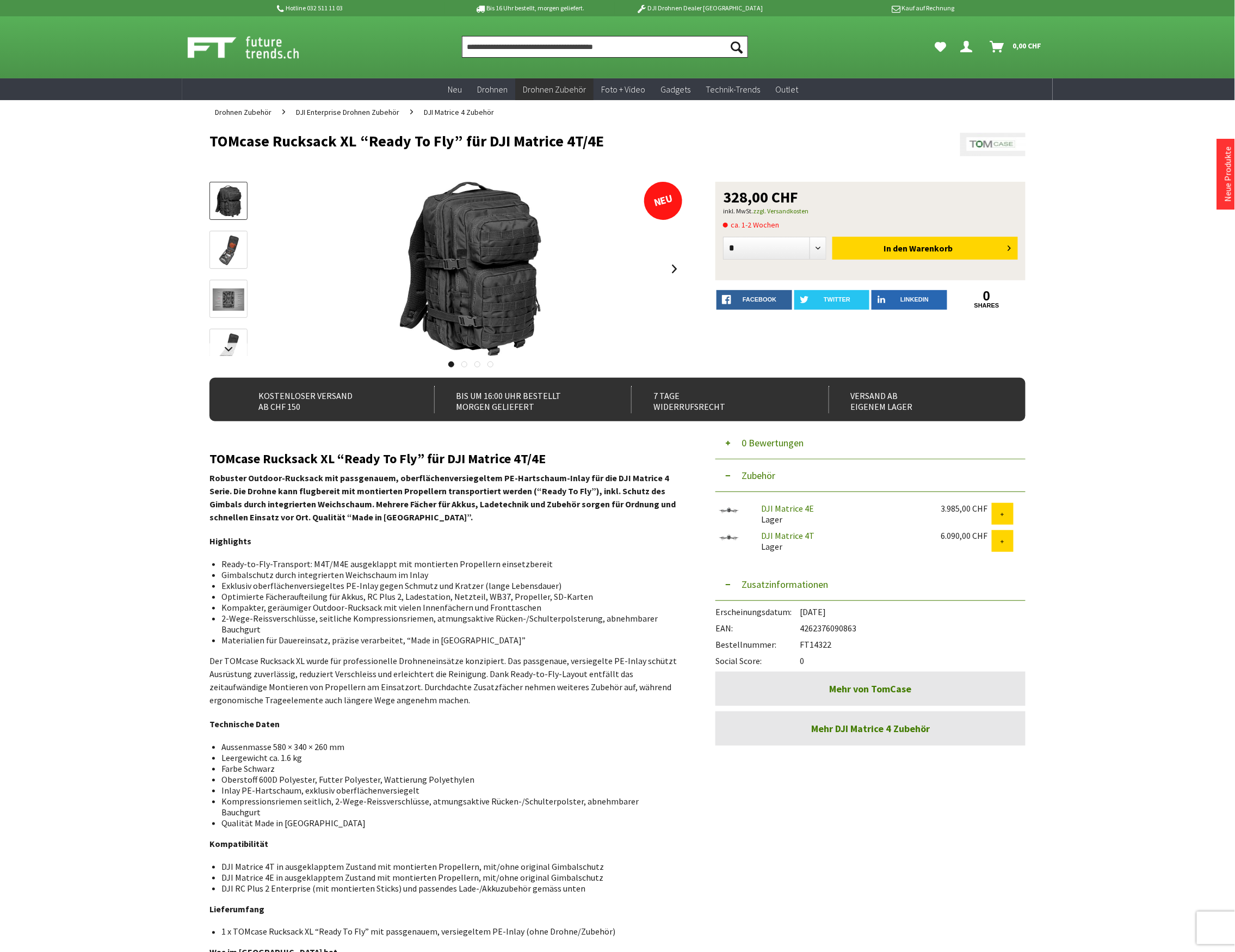
click at [522, 47] on input "Produkt, Marke, Kategorie, EAN, Artikelnummer…" at bounding box center [605, 47] width 286 height 22
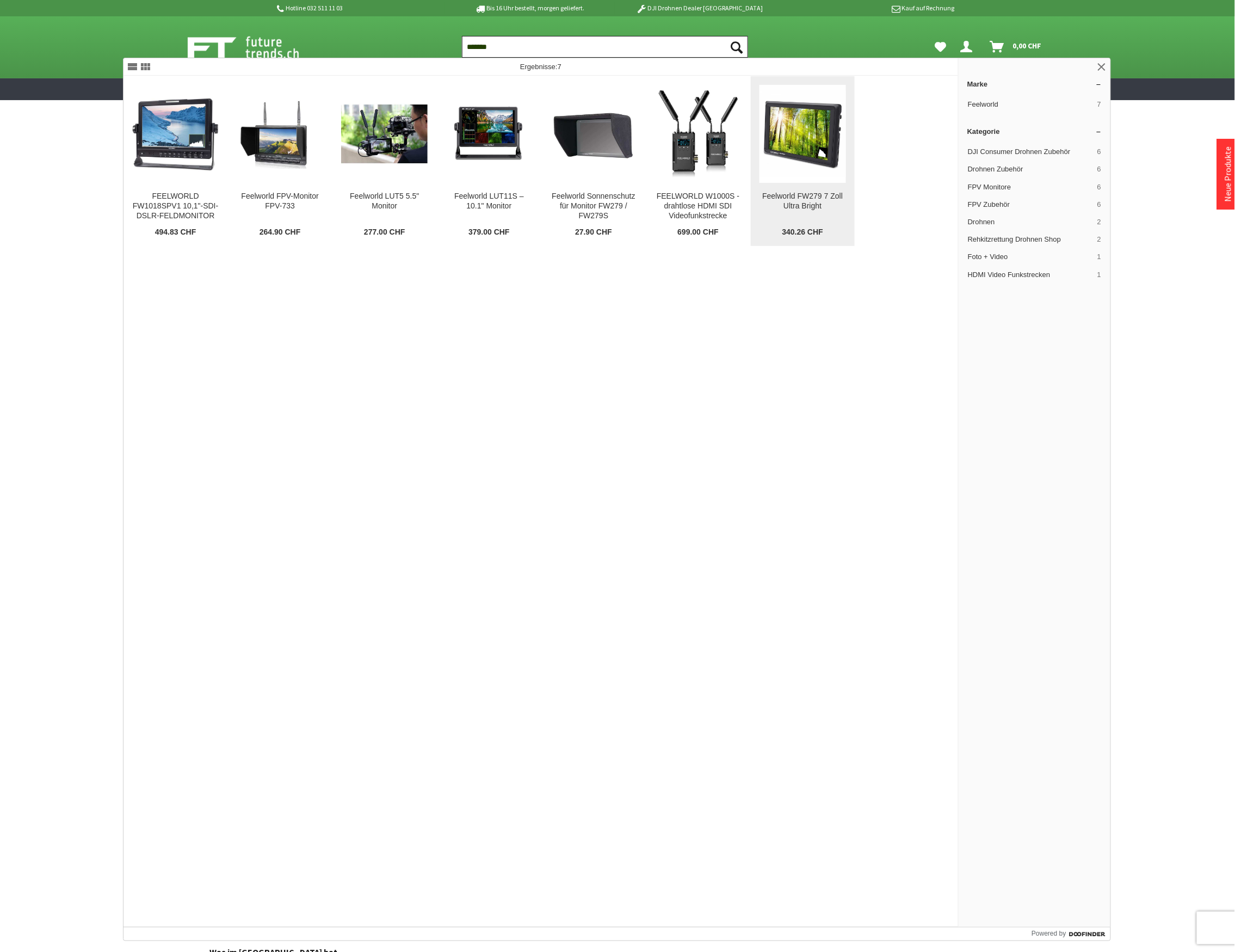
type input "*******"
click at [819, 194] on div "Feelworld FW279 7 Zoll Ultra Bright" at bounding box center [803, 201] width 86 height 19
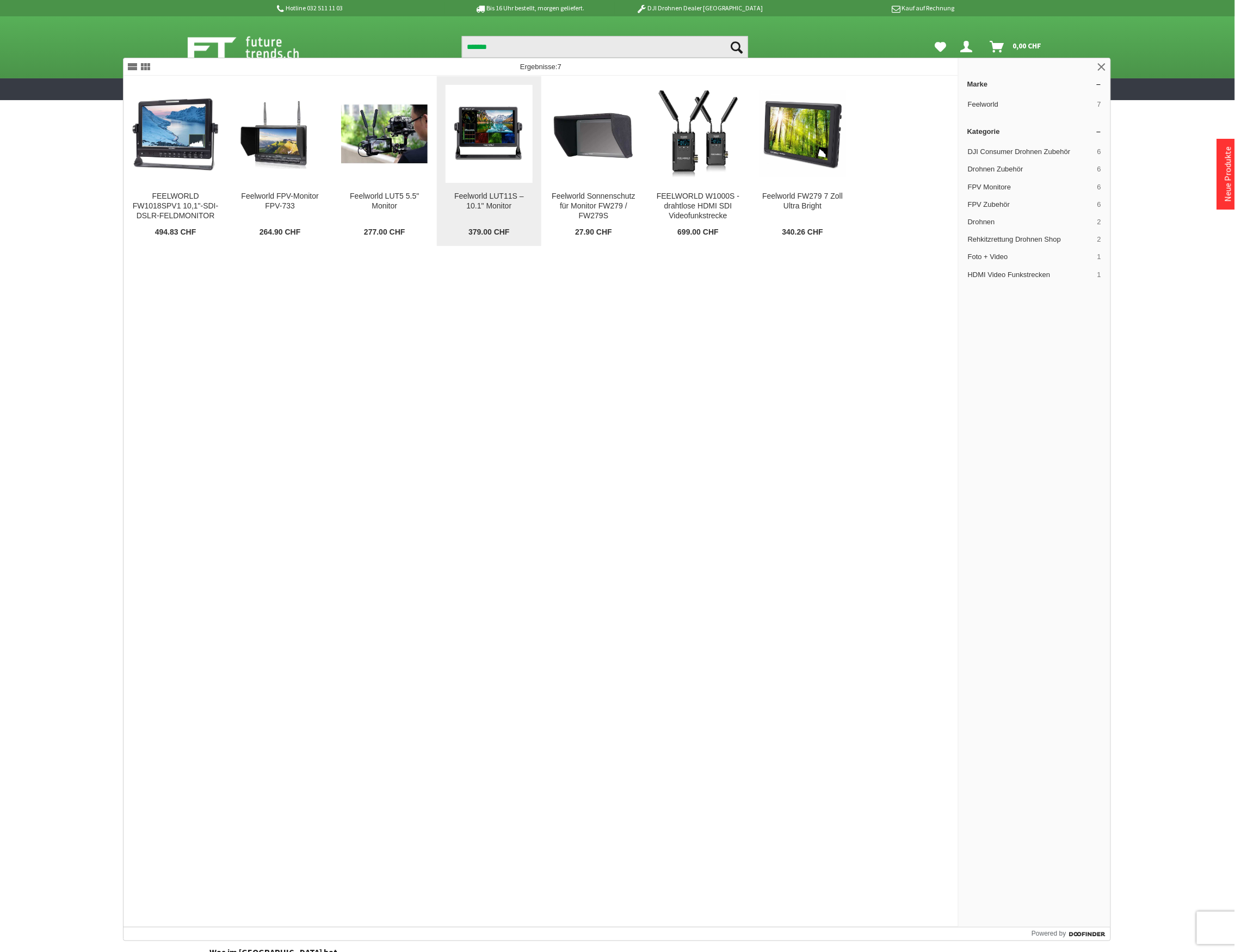
click at [492, 144] on img at bounding box center [489, 134] width 86 height 86
click at [162, 216] on div "FEELWORLD FW1018SPV1 10,1"-SDI-DSLR-FELDMONITOR" at bounding box center [175, 206] width 86 height 30
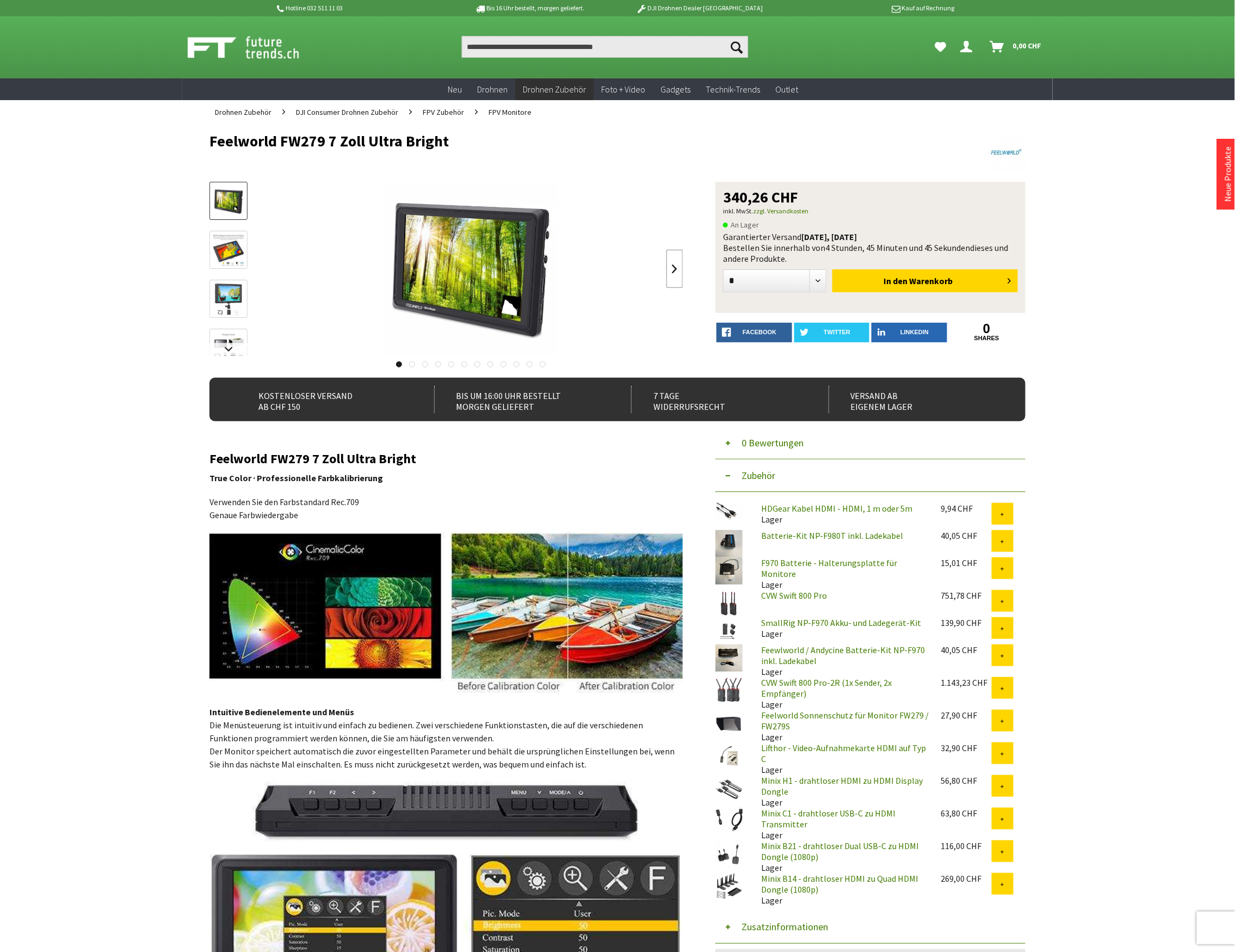
click at [678, 268] on link at bounding box center [674, 268] width 16 height 38
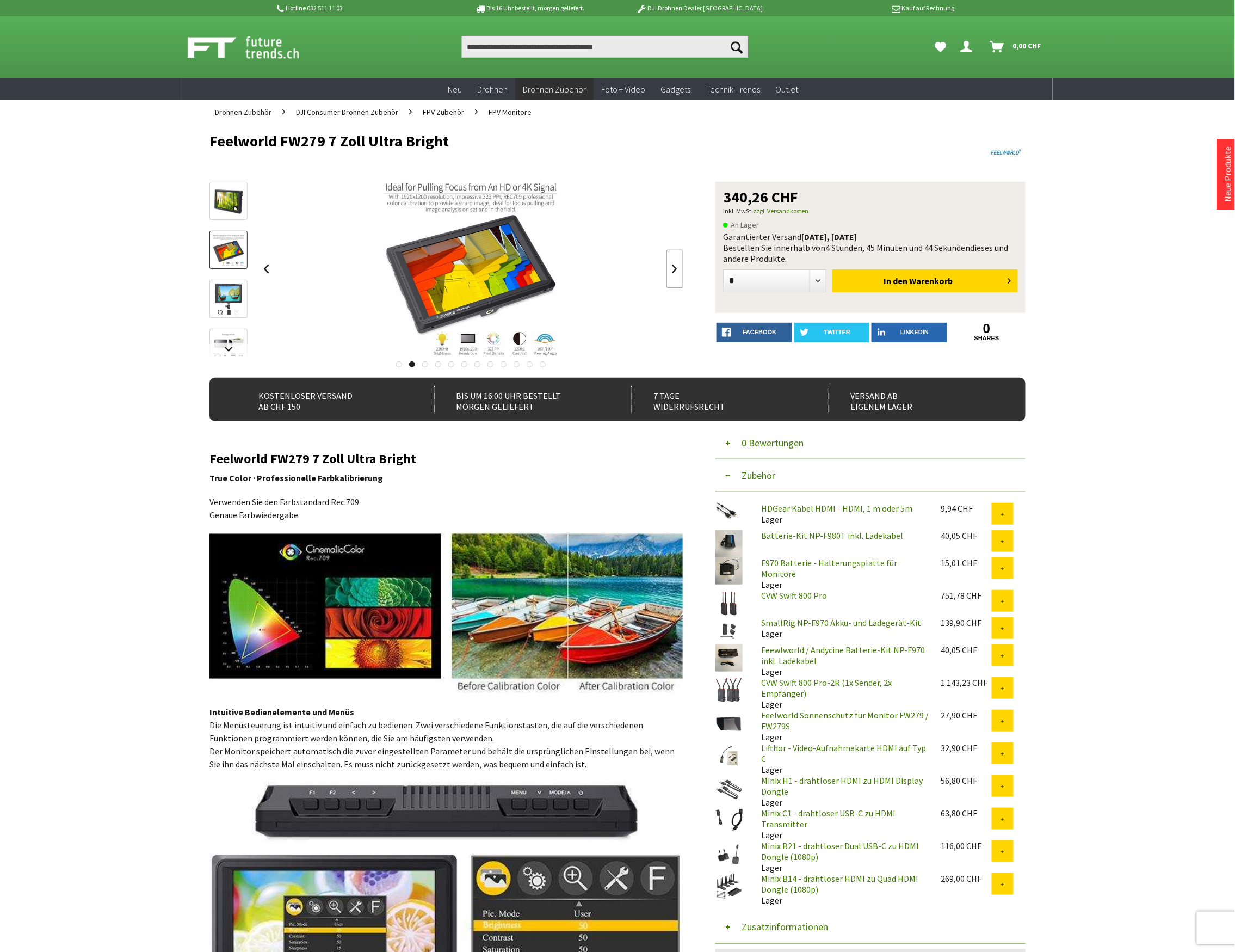
click at [678, 268] on link at bounding box center [674, 268] width 16 height 38
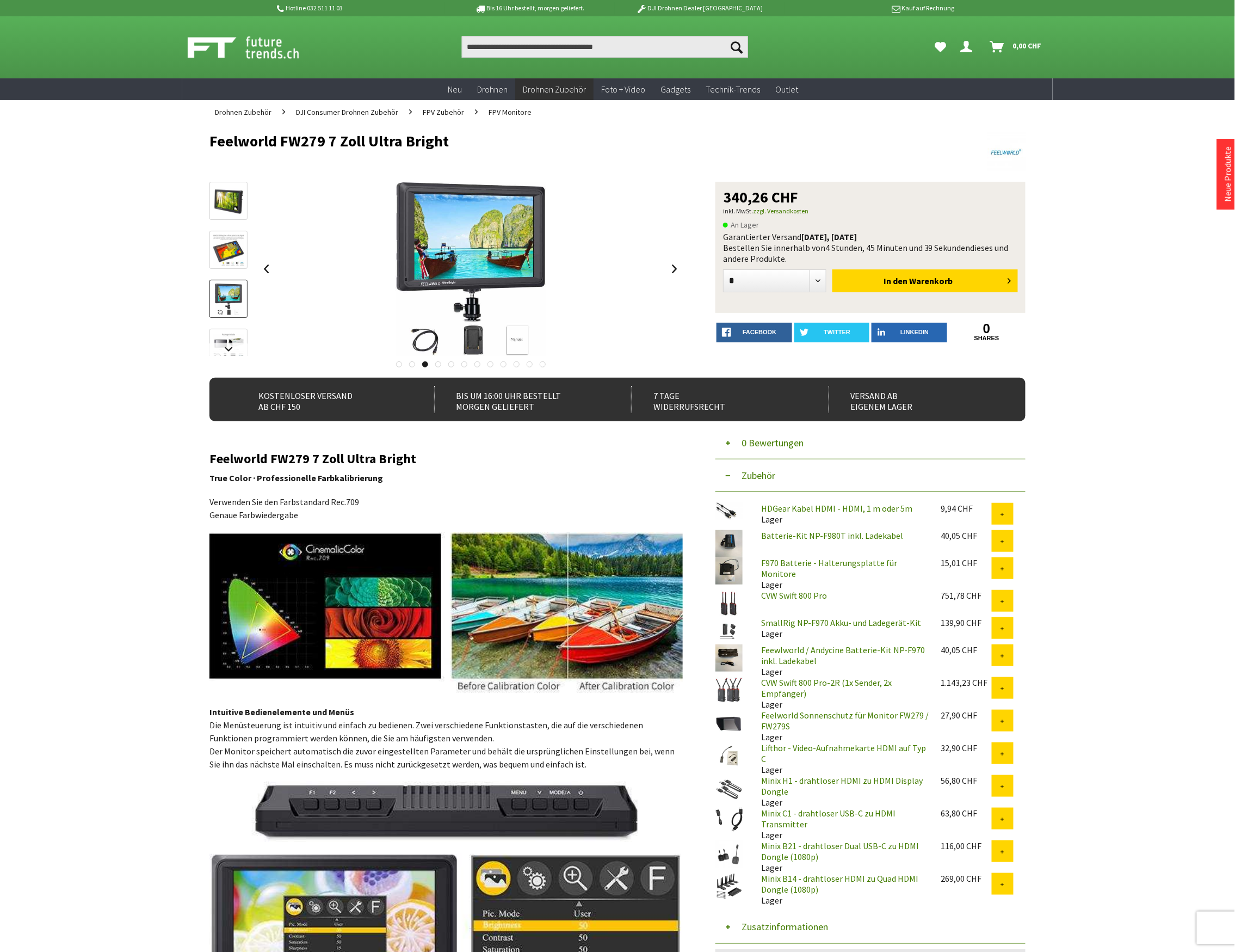
click at [666, 263] on div at bounding box center [471, 269] width 425 height 174
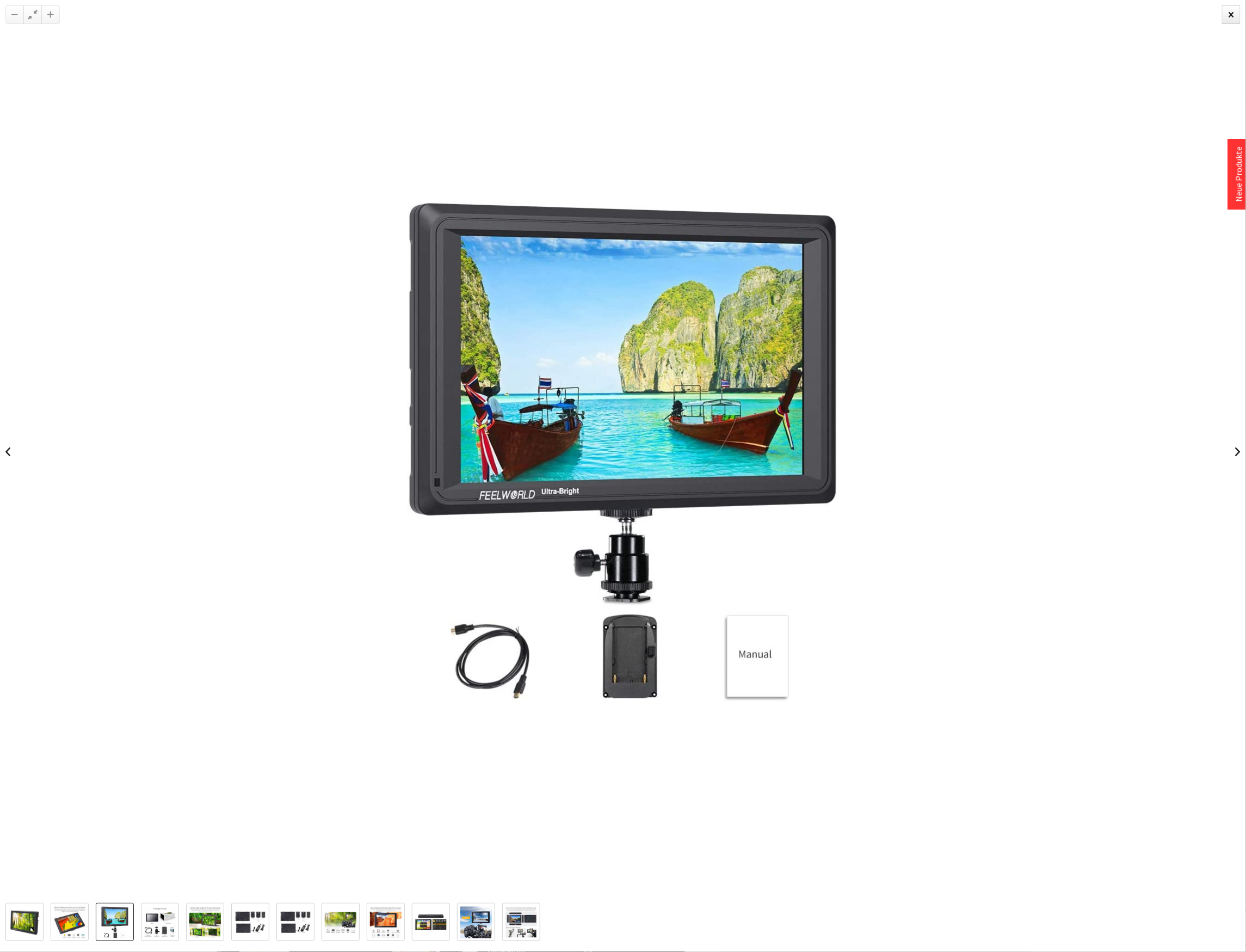
click at [386, 922] on img at bounding box center [385, 922] width 31 height 30
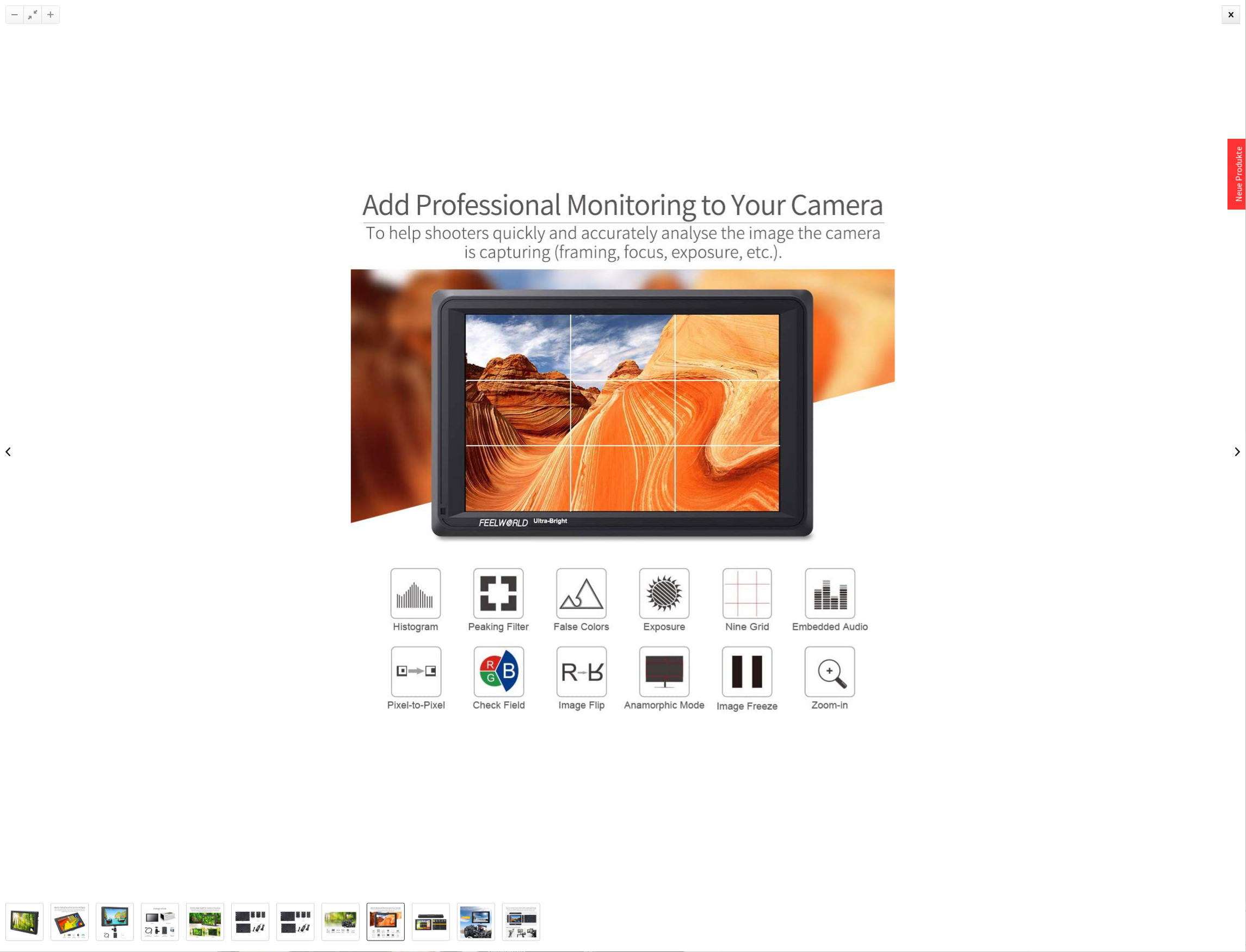
click at [341, 932] on img at bounding box center [341, 922] width 31 height 21
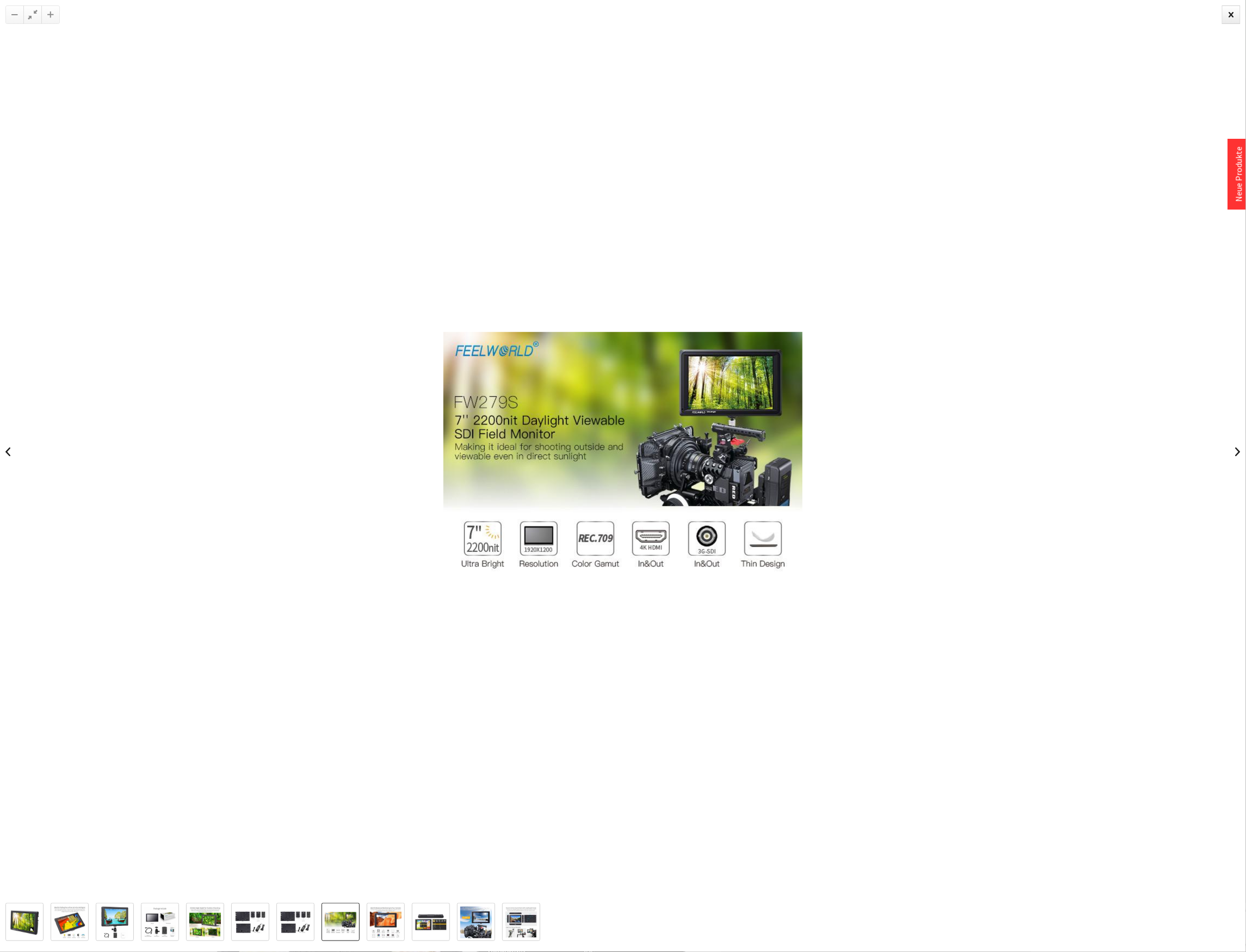
click at [520, 927] on img at bounding box center [521, 922] width 31 height 31
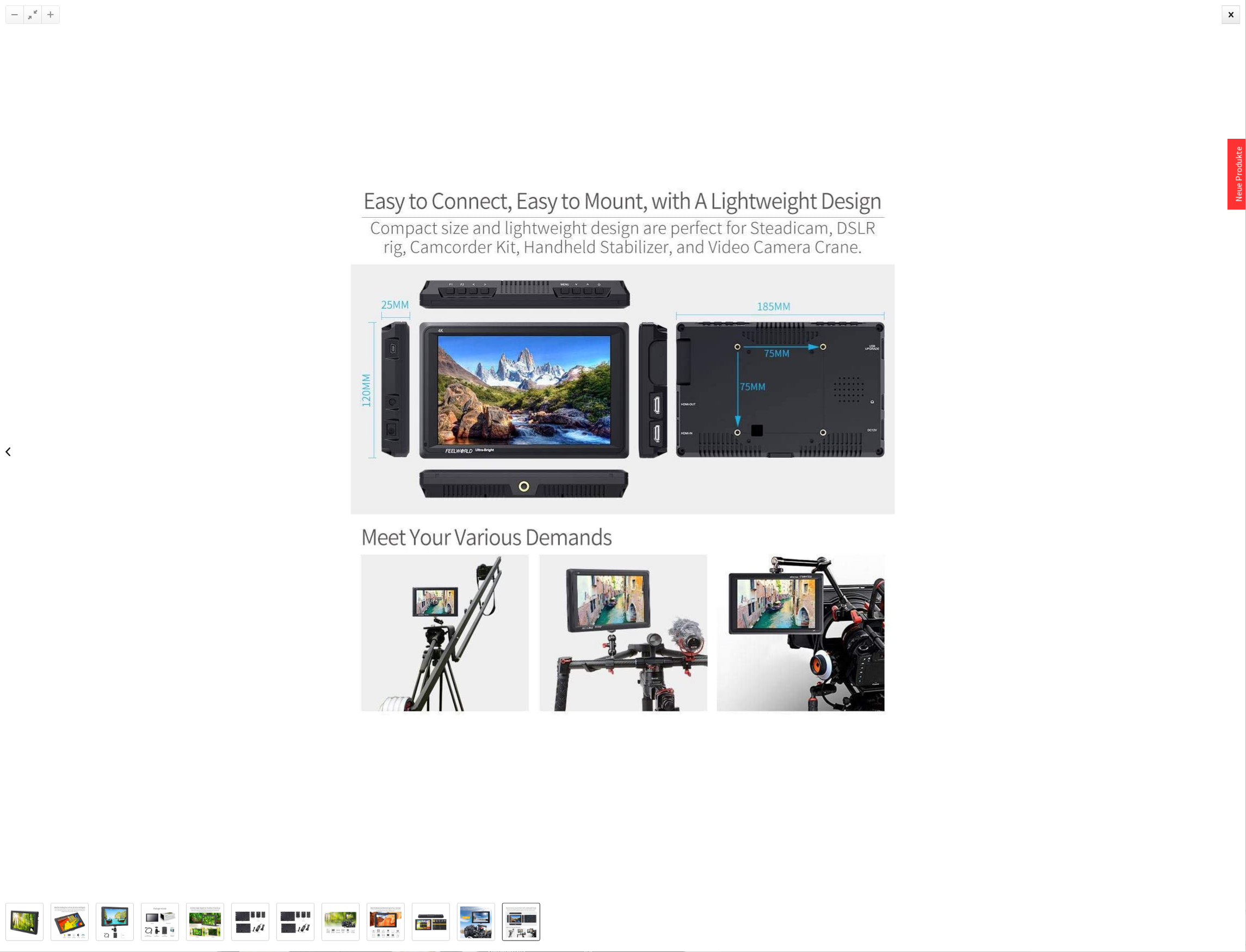
click at [488, 916] on img at bounding box center [476, 922] width 31 height 31
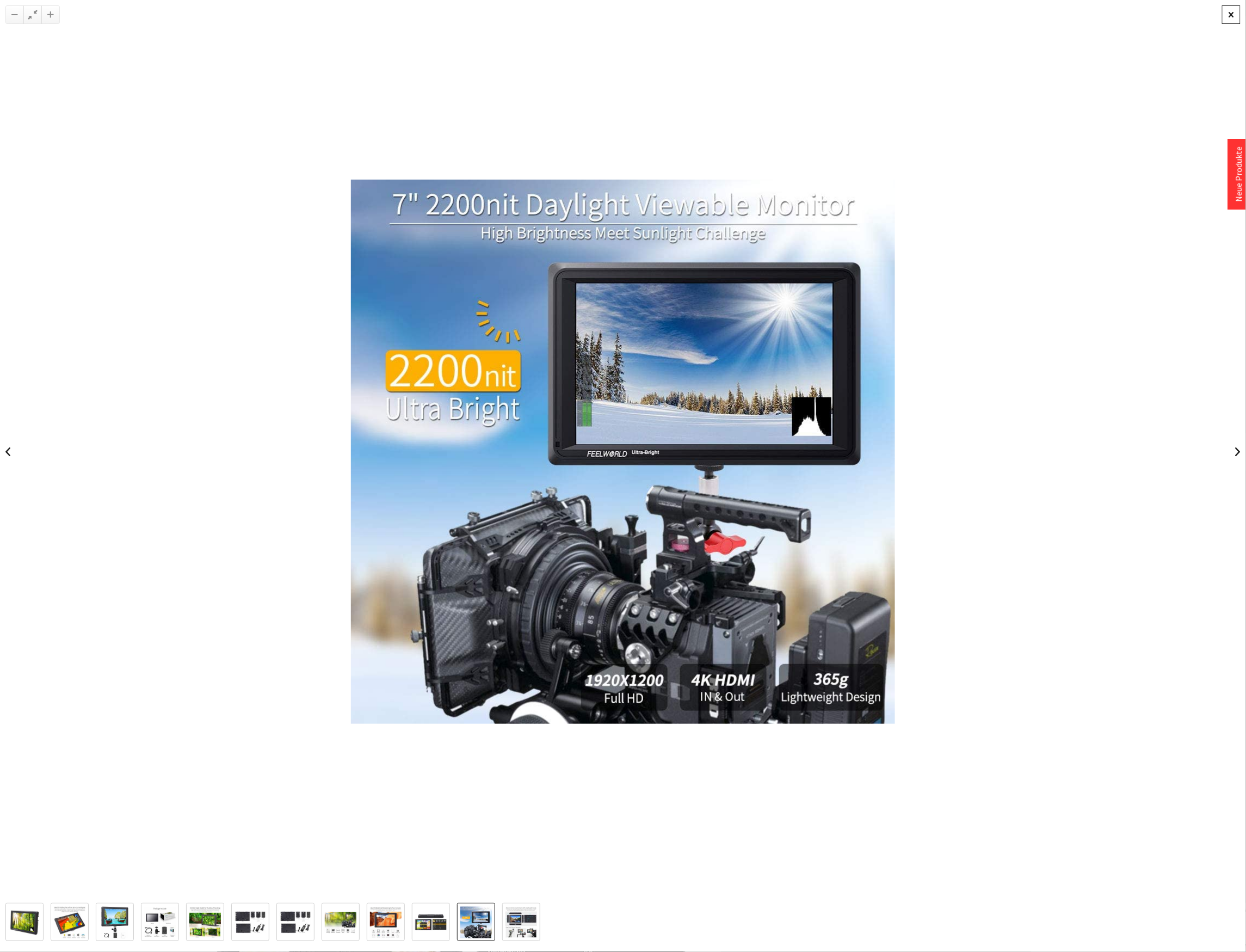
click at [1235, 15] on div at bounding box center [1232, 14] width 19 height 19
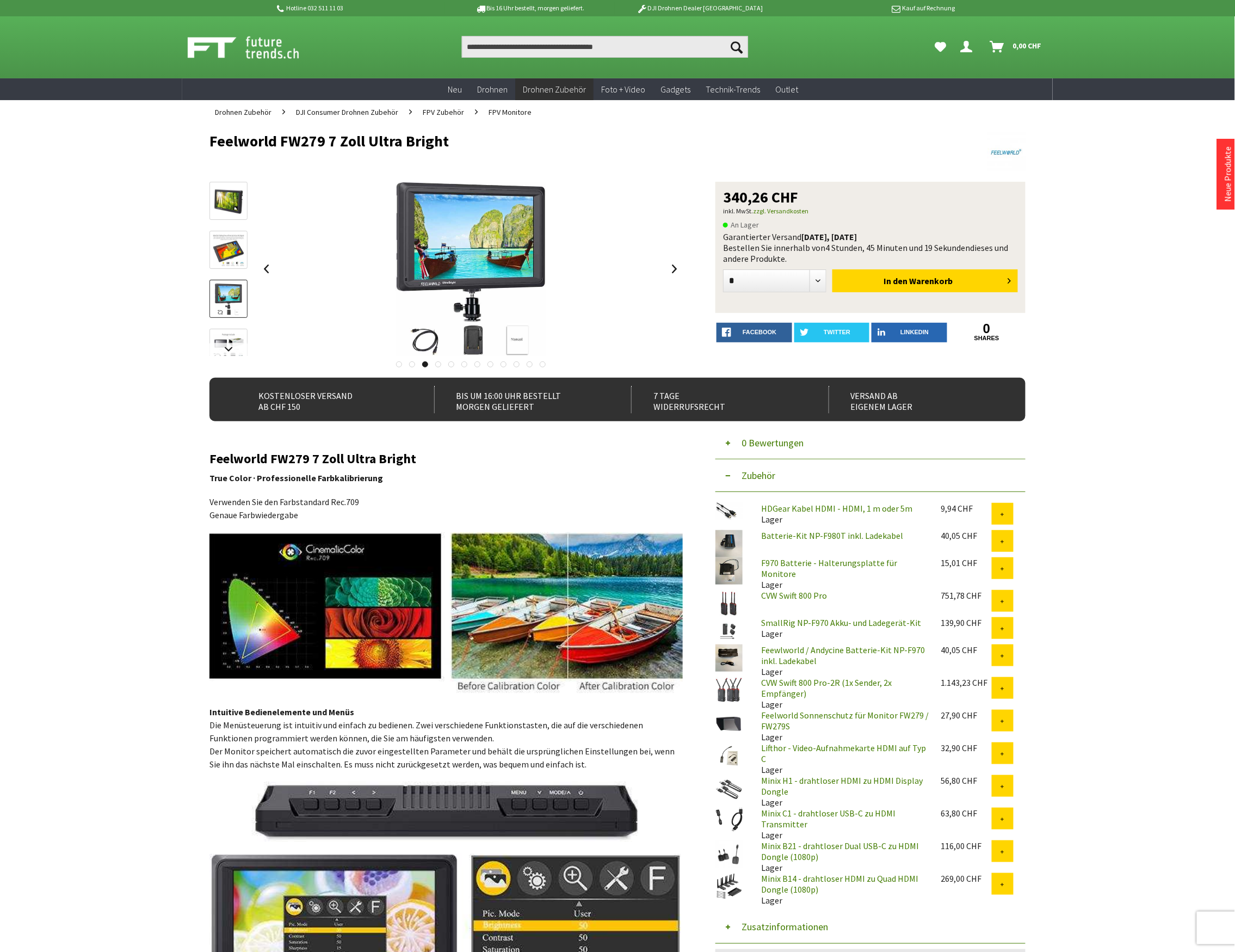
scroll to position [363, 0]
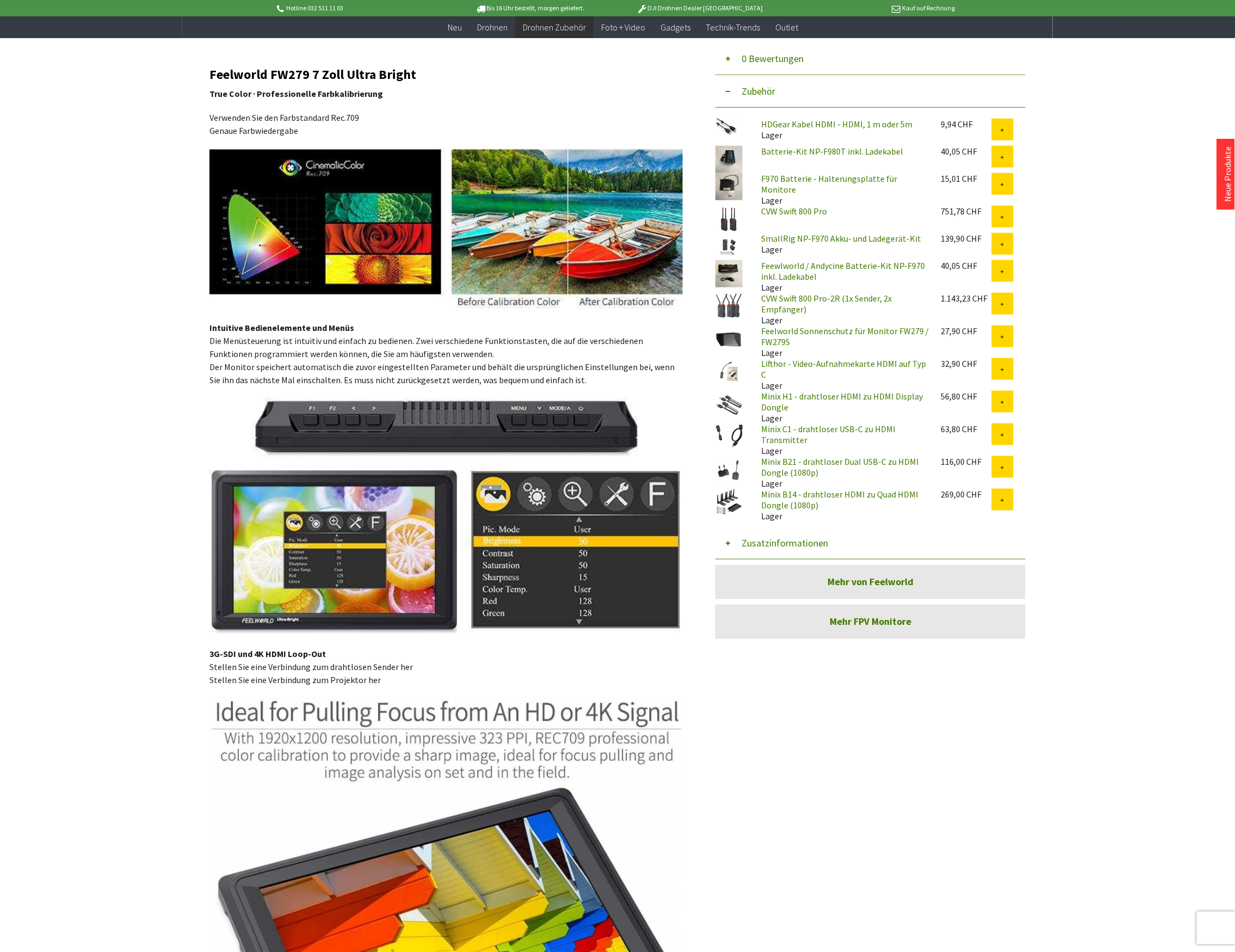
click at [808, 534] on button "Zusatzinformationen" at bounding box center [871, 543] width 310 height 33
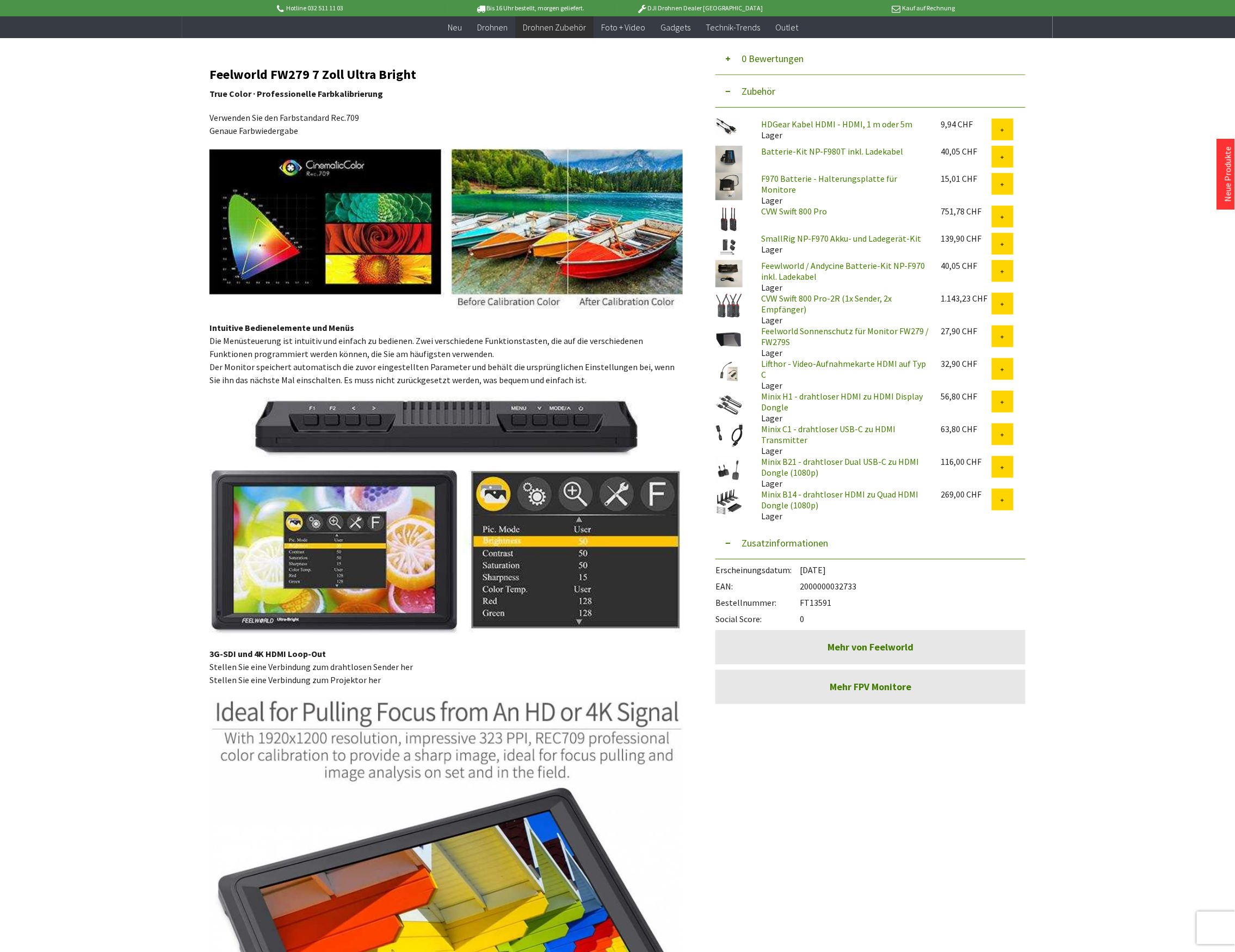
drag, startPoint x: 835, startPoint y: 587, endPoint x: 803, endPoint y: 589, distance: 32.1
click at [803, 592] on div "Bestellnummer: FT13591" at bounding box center [871, 600] width 310 height 16
copy div "FT13591"
drag, startPoint x: 862, startPoint y: 573, endPoint x: 801, endPoint y: 574, distance: 61.0
click at [801, 576] on div "EAN: 2000000032733" at bounding box center [871, 584] width 310 height 16
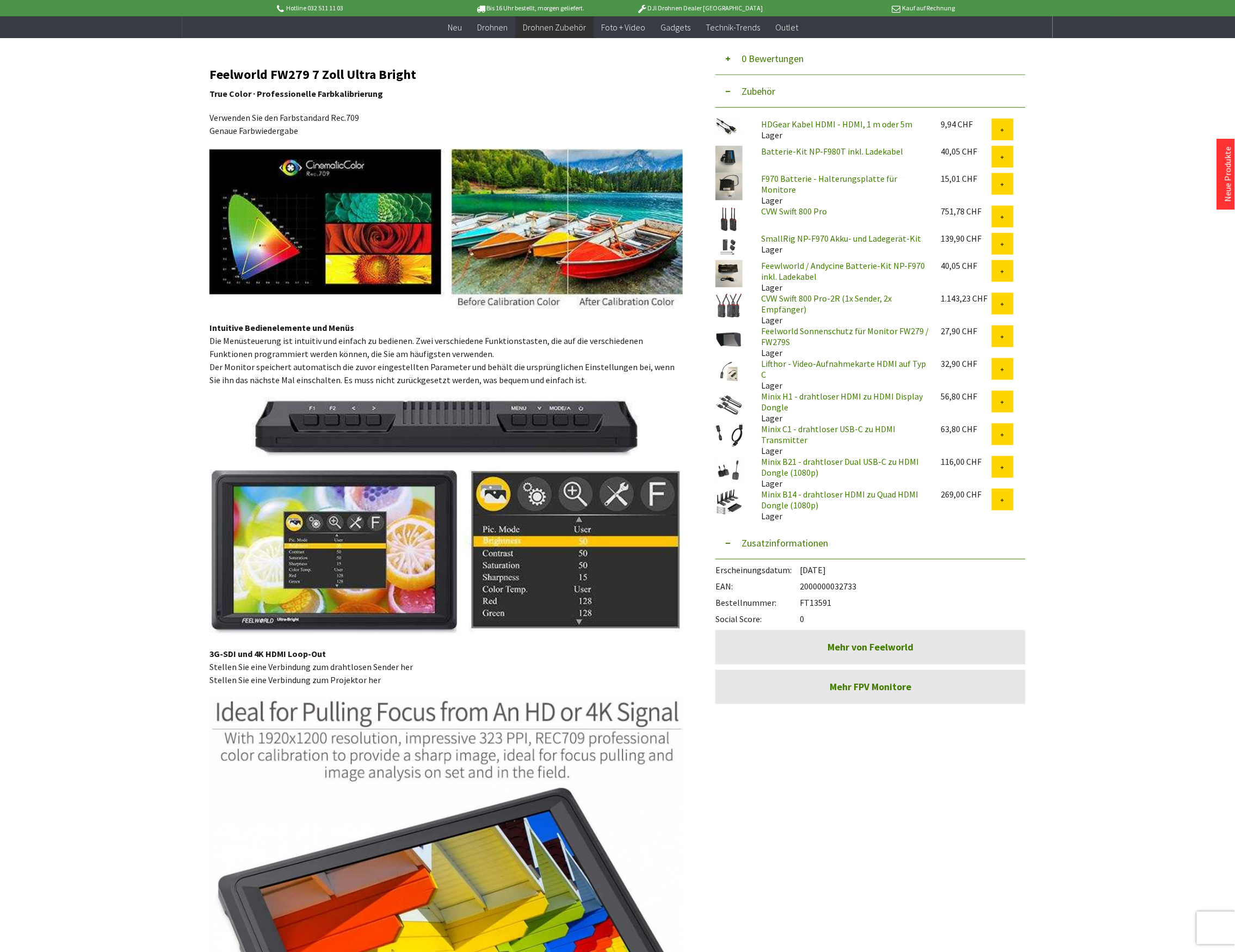
copy div "2000000032733"
drag, startPoint x: 424, startPoint y: 72, endPoint x: 202, endPoint y: 69, distance: 222.0
copy div "ab CHF 150 Bis um 16:00 Uhr bestellt Morgen geliefert 7 Tage Widerrufsrecht Ver…"
click at [323, 95] on strong "True Color · Professionelle Farbkalibrierung" at bounding box center [296, 93] width 174 height 11
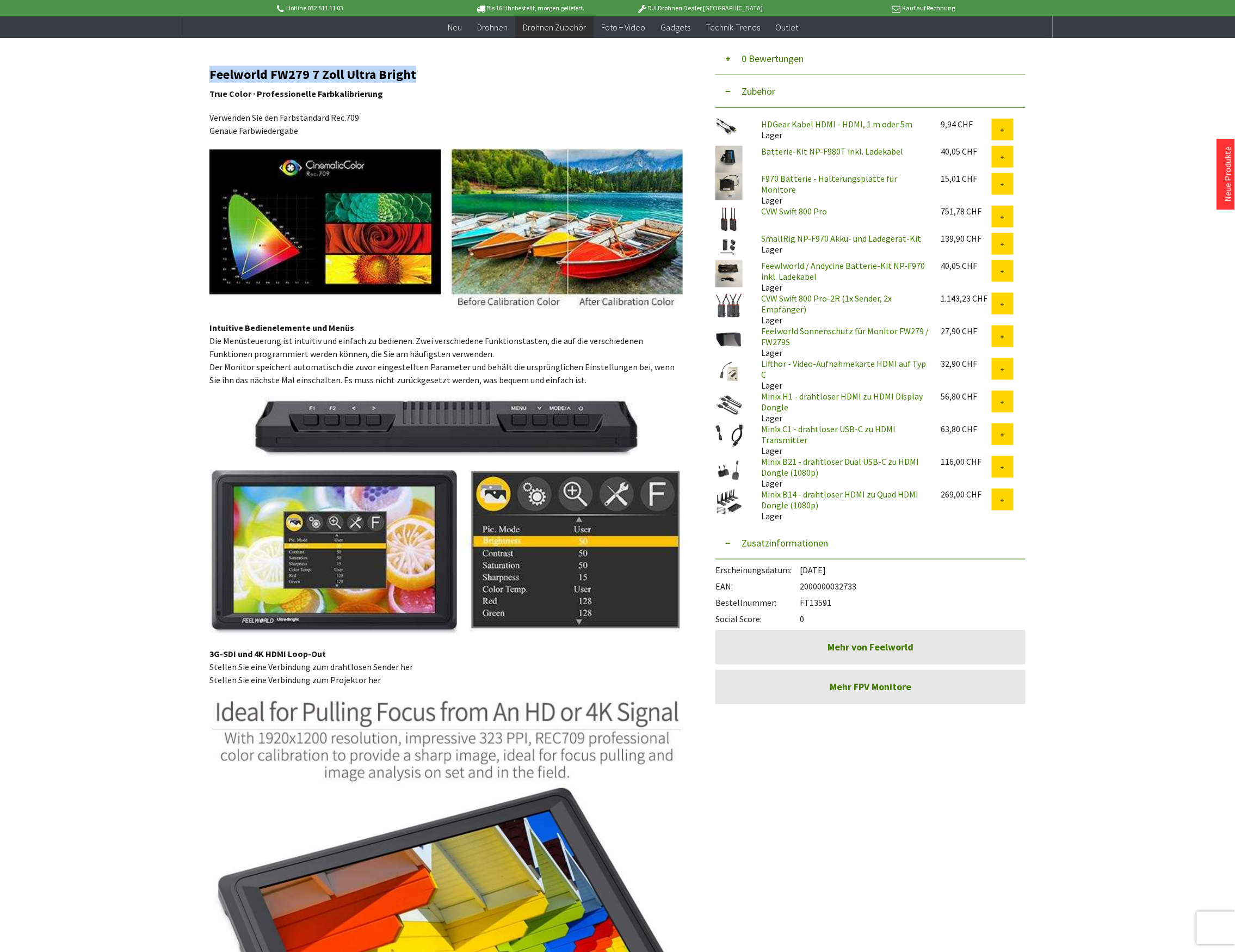
drag, startPoint x: 410, startPoint y: 72, endPoint x: 208, endPoint y: 72, distance: 202.0
copy div "ab CHF 150 Bis um 16:00 Uhr bestellt Morgen geliefert 7 Tage Widerrufsrecht Ver…"
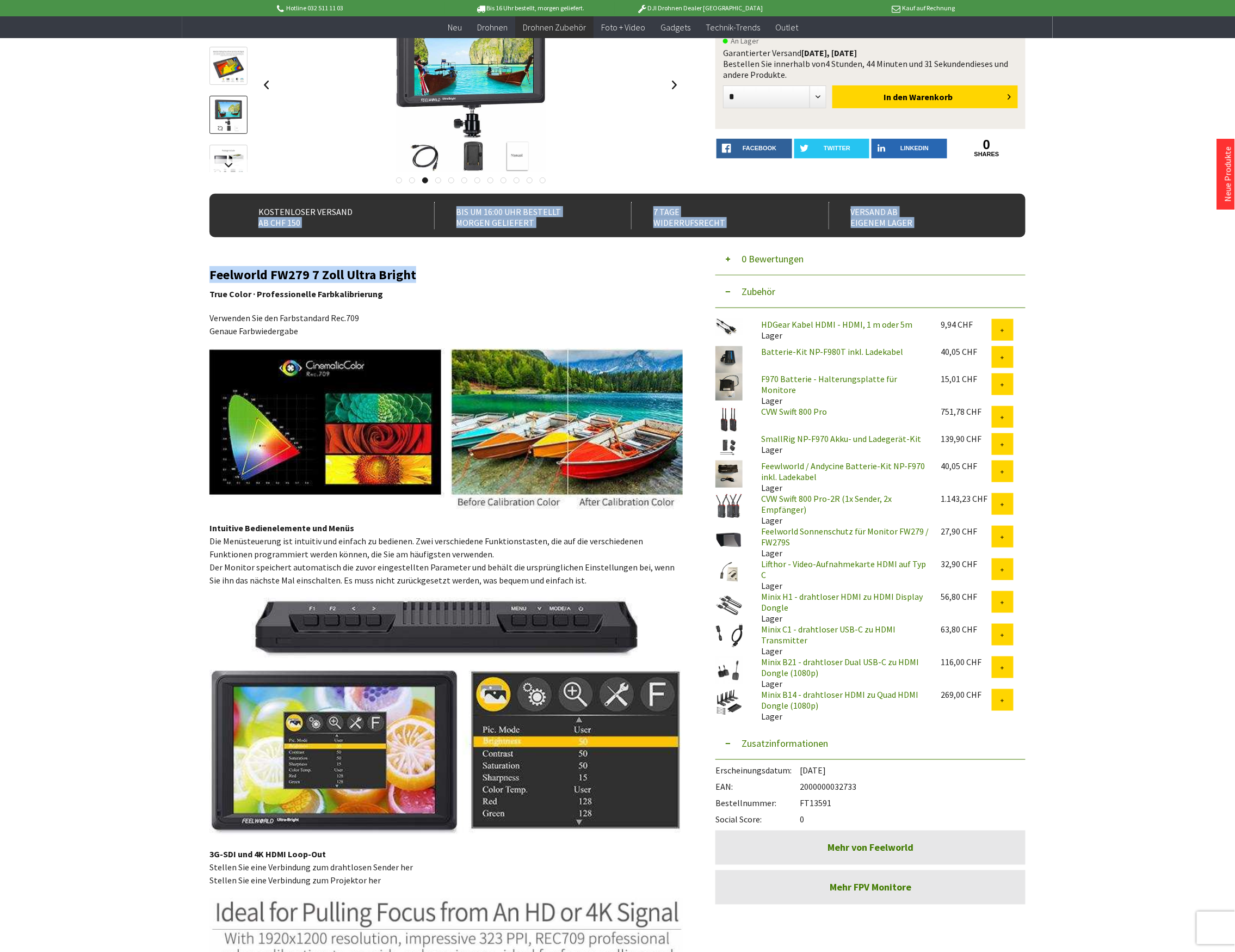
scroll to position [0, 0]
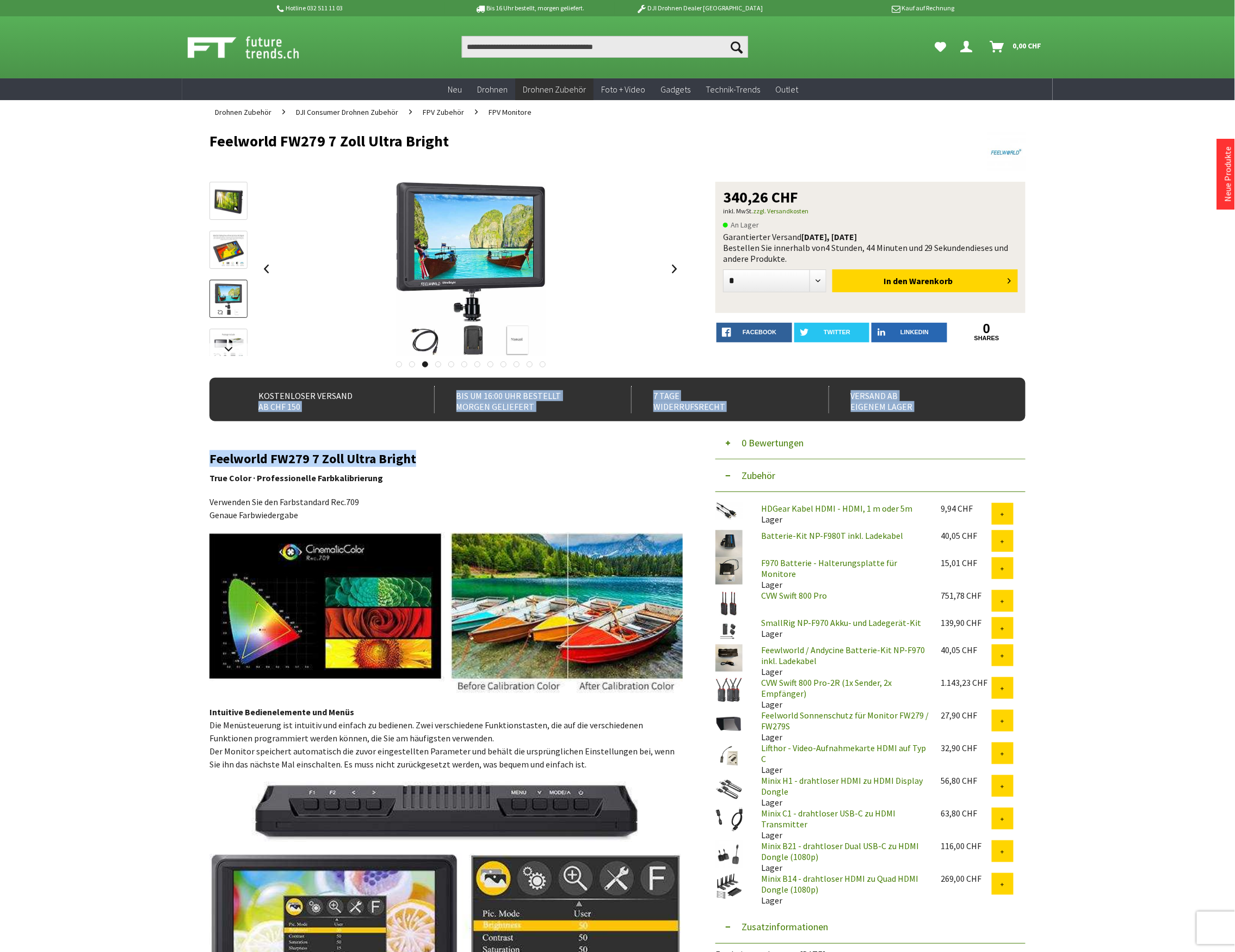
drag, startPoint x: 274, startPoint y: 418, endPoint x: 218, endPoint y: 450, distance: 64.5
click at [272, 420] on div "Kostenloser Versand ab CHF 150 Bis um 16:00 Uhr bestellt Morgen geliefert 7 Tag…" at bounding box center [618, 399] width 817 height 43
drag, startPoint x: 212, startPoint y: 451, endPoint x: 212, endPoint y: 457, distance: 6.0
click at [212, 451] on h2 "Feelworld FW279 7 Zoll Ultra Bright" at bounding box center [446, 458] width 474 height 14
click at [211, 457] on h2 "Feelworld FW279 7 Zoll Ultra Bright" at bounding box center [446, 458] width 474 height 14
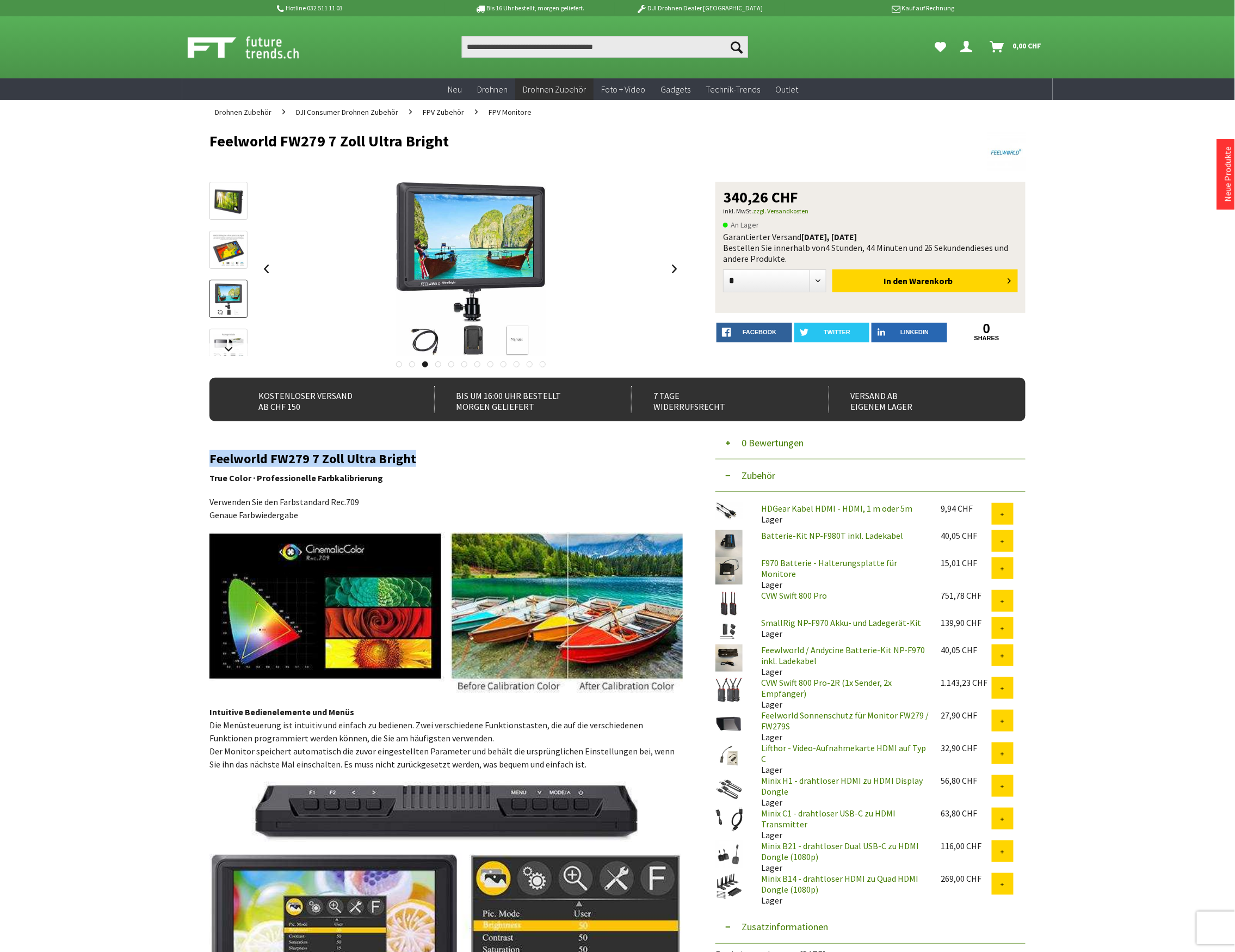
drag, startPoint x: 211, startPoint y: 457, endPoint x: 412, endPoint y: 453, distance: 201.0
click at [412, 453] on h2 "Feelworld FW279 7 Zoll Ultra Bright" at bounding box center [446, 458] width 474 height 14
copy h2 "Feelworld FW279 7 Zoll Ultra Bright"
click at [125, 48] on header "Hotline 032 511 11 03 Bis 16 Uhr bestellt, morgen geliefert. DJI Drohnen Dealer…" at bounding box center [618, 39] width 1235 height 79
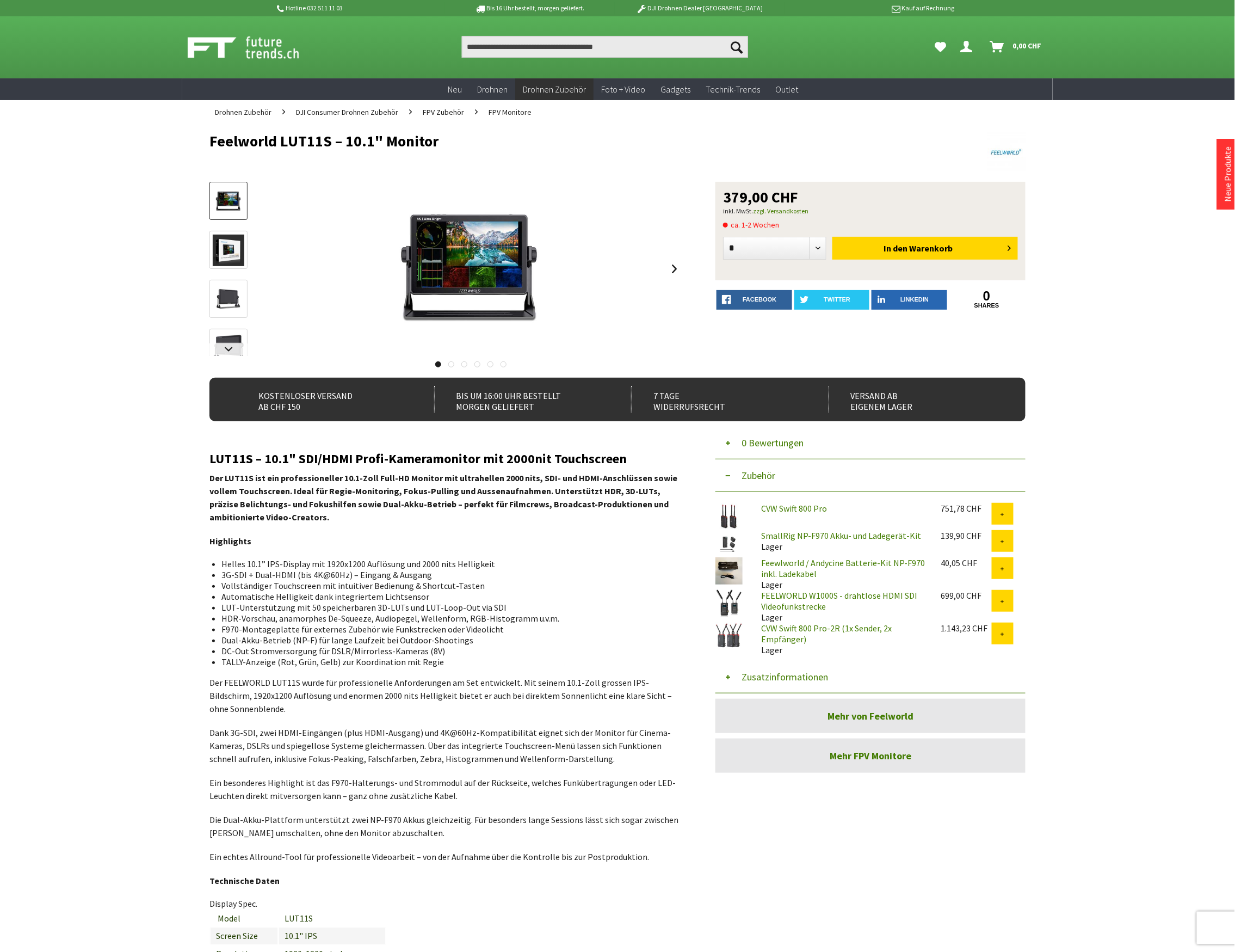
drag, startPoint x: 423, startPoint y: 142, endPoint x: 199, endPoint y: 146, distance: 224.0
copy h1 "Feelworld LUT11S – 10.1" Monitor"
click at [808, 679] on button "Zusatzinformationen" at bounding box center [871, 677] width 310 height 33
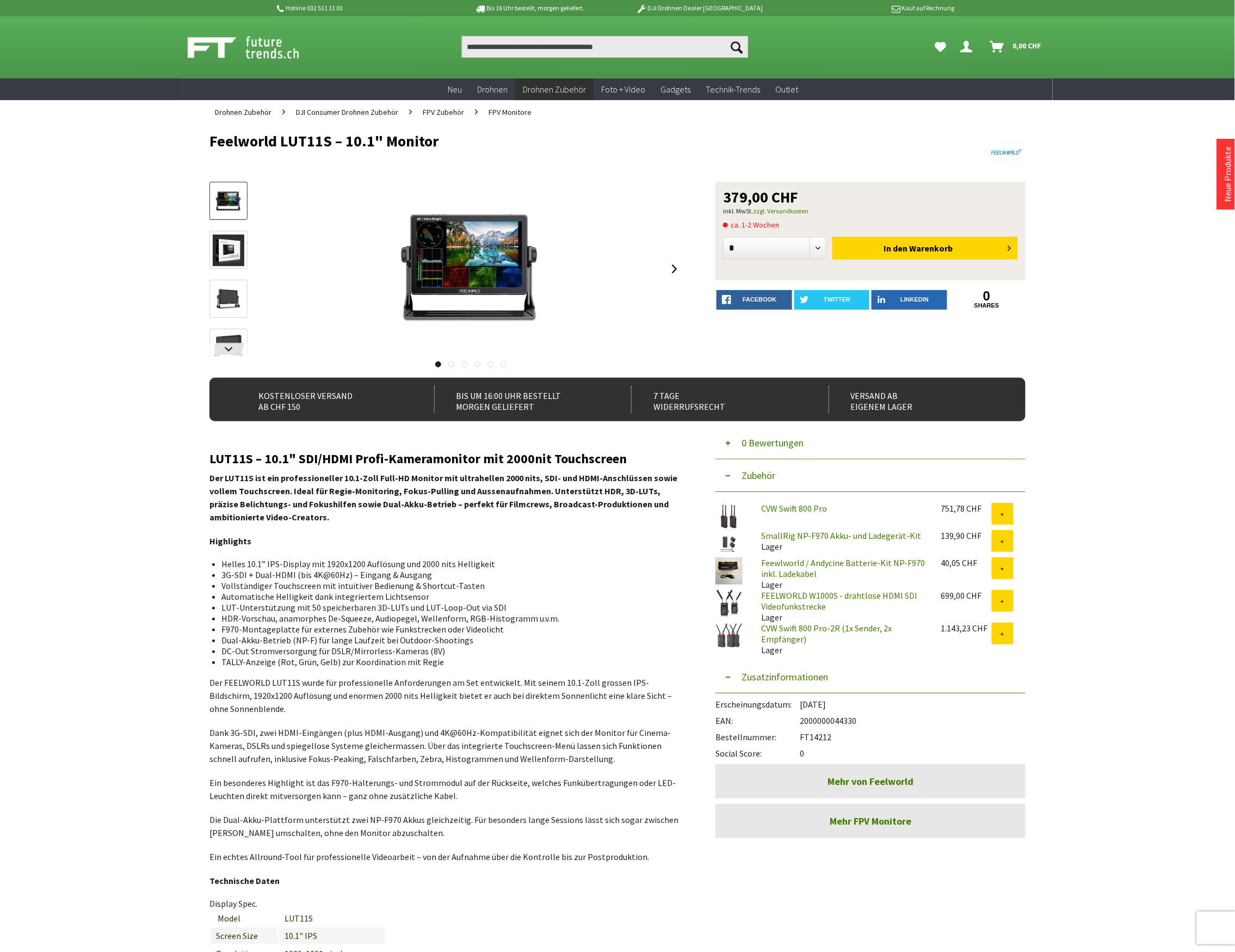
drag, startPoint x: 833, startPoint y: 736, endPoint x: 801, endPoint y: 738, distance: 32.1
click at [801, 738] on div "Bestellnummer: FT14212" at bounding box center [871, 733] width 310 height 16
copy div "FT14212"
drag, startPoint x: 858, startPoint y: 717, endPoint x: 801, endPoint y: 721, distance: 57.1
click at [801, 721] on div "EAN: 2000000044330" at bounding box center [871, 717] width 310 height 16
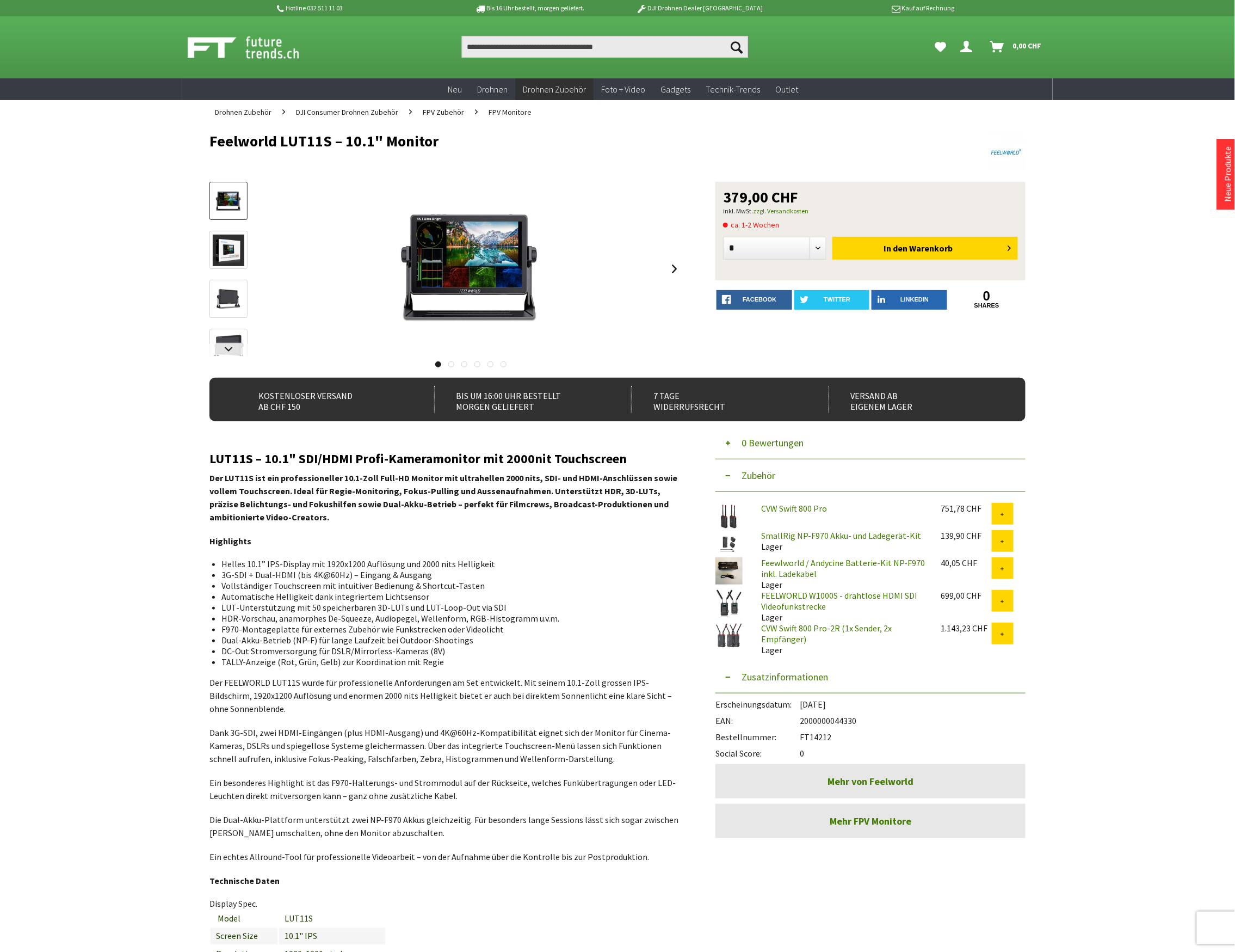
copy div "2000000044330"
click at [141, 68] on header "Hotline 032 511 11 03 Bis 16 Uhr bestellt, morgen geliefert. DJI Drohnen Dealer…" at bounding box center [618, 39] width 1235 height 79
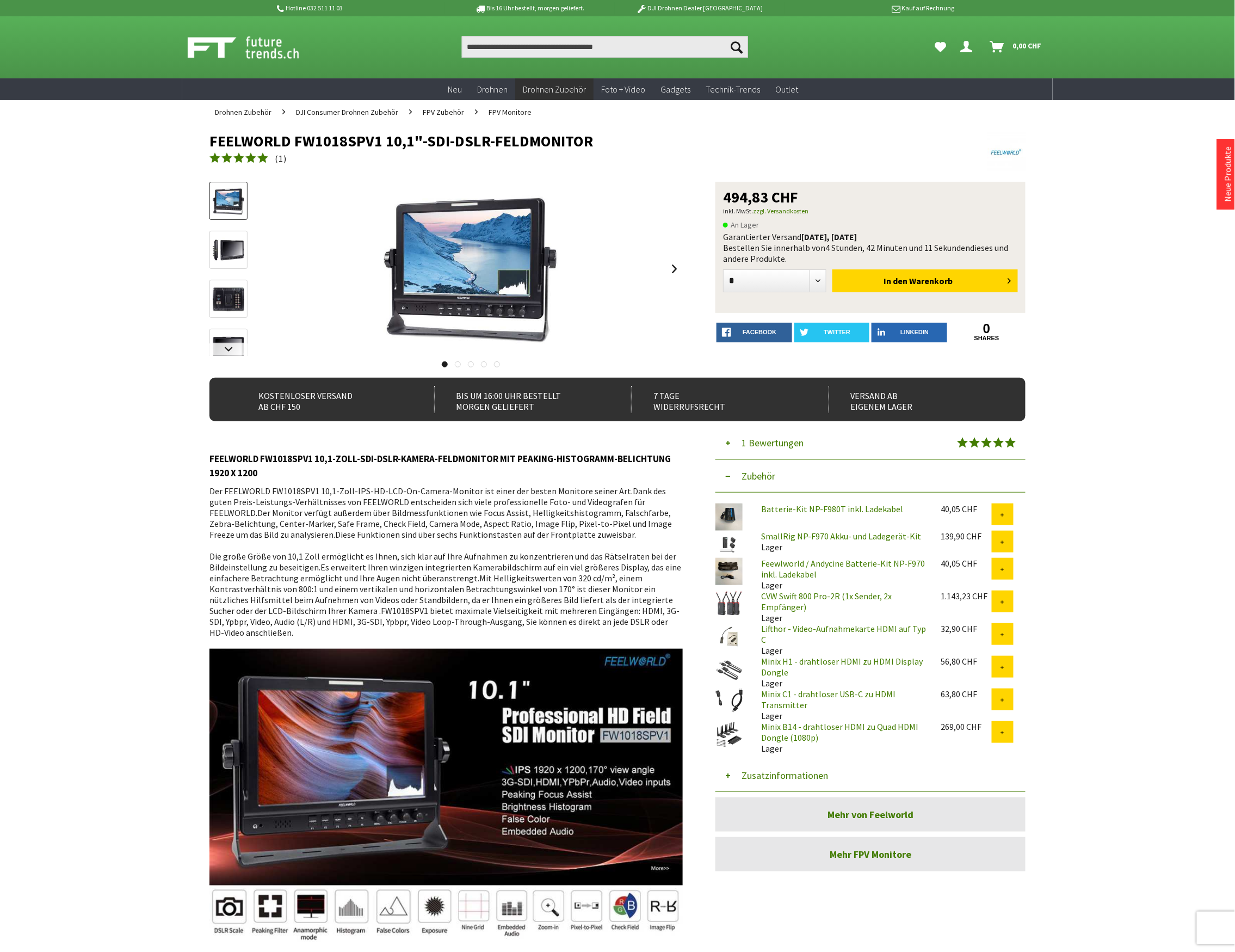
click at [810, 767] on button "Zusatzinformationen" at bounding box center [871, 775] width 310 height 33
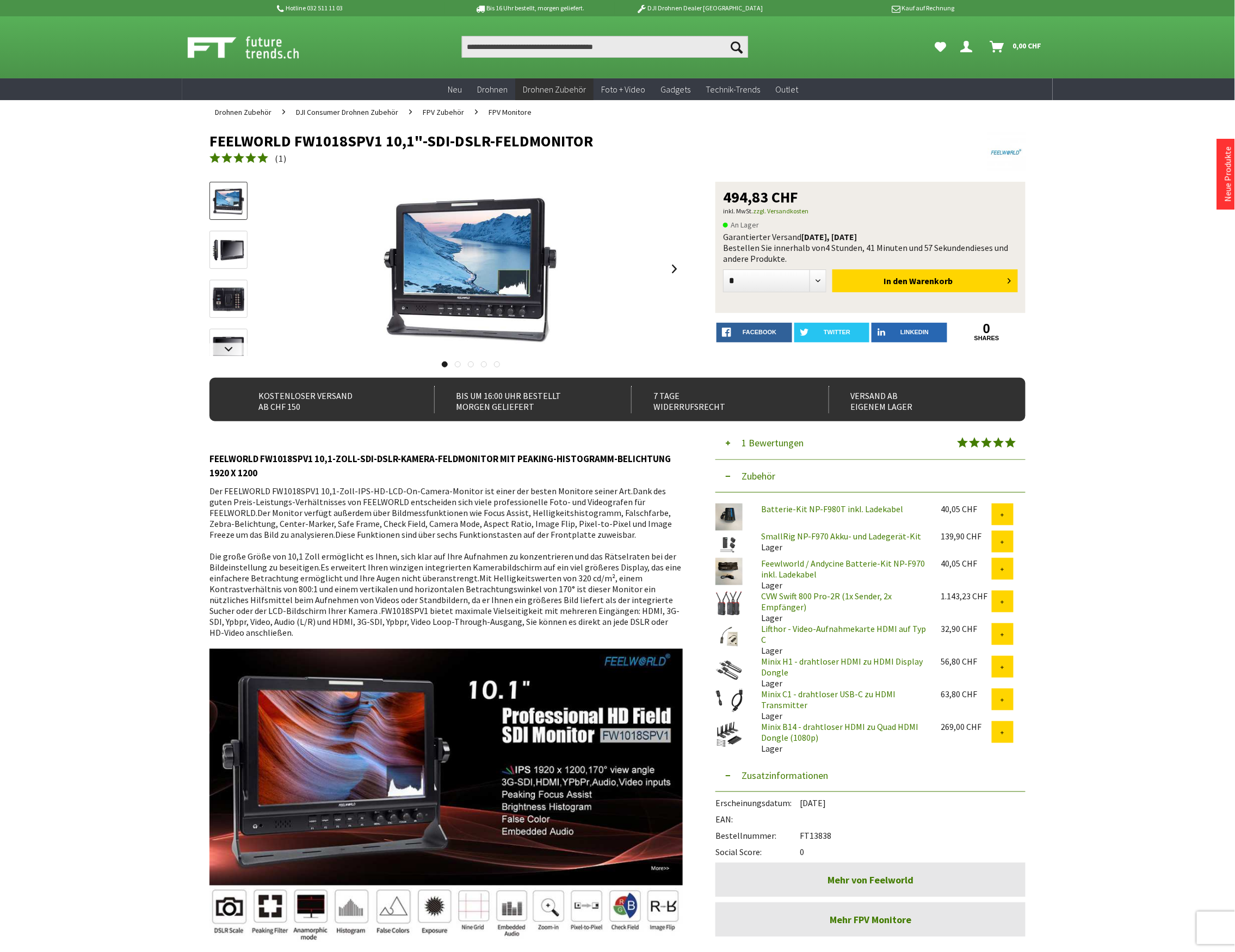
drag, startPoint x: 610, startPoint y: 139, endPoint x: 194, endPoint y: 141, distance: 416.0
copy h1 "FEELWORLD FW1018SPV1 10,1"-SDI-DSLR-FELDMONITOR"
drag, startPoint x: 832, startPoint y: 828, endPoint x: 802, endPoint y: 826, distance: 30.1
click at [802, 826] on div "Bestellnummer: FT13838" at bounding box center [871, 832] width 310 height 16
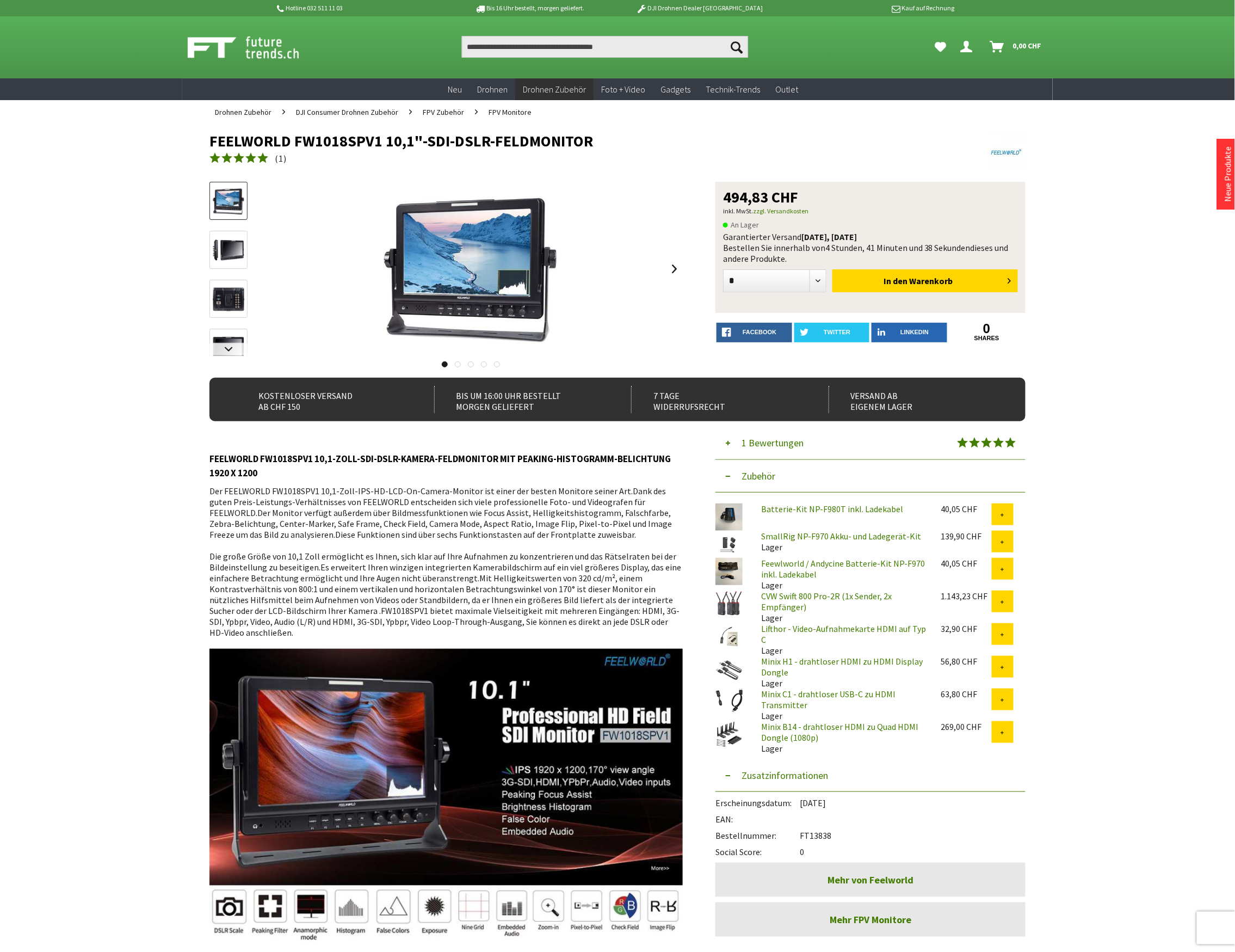
copy div "FT13838"
